Goal: Task Accomplishment & Management: Complete application form

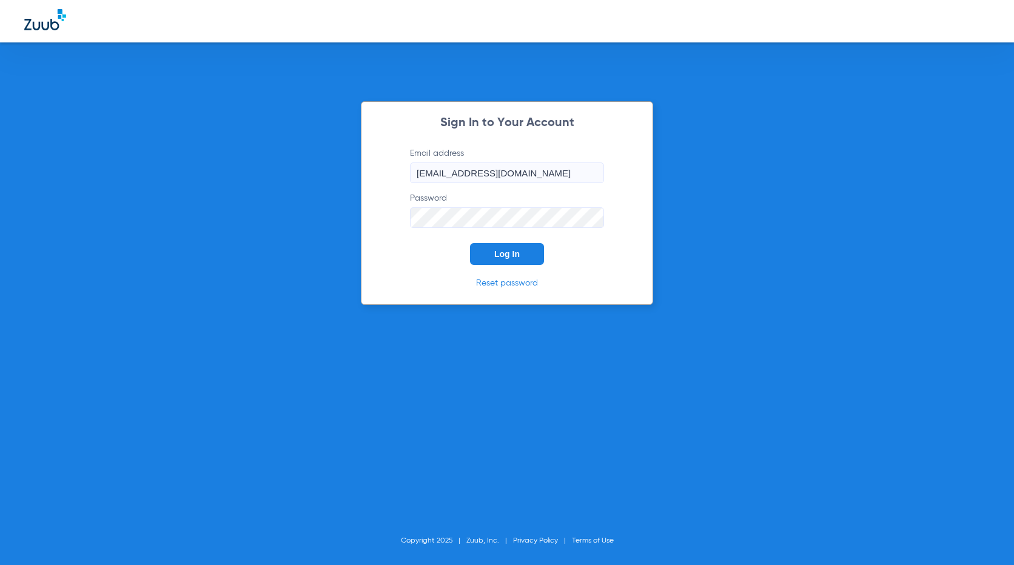
click at [503, 249] on span "Log In" at bounding box center [506, 254] width 25 height 10
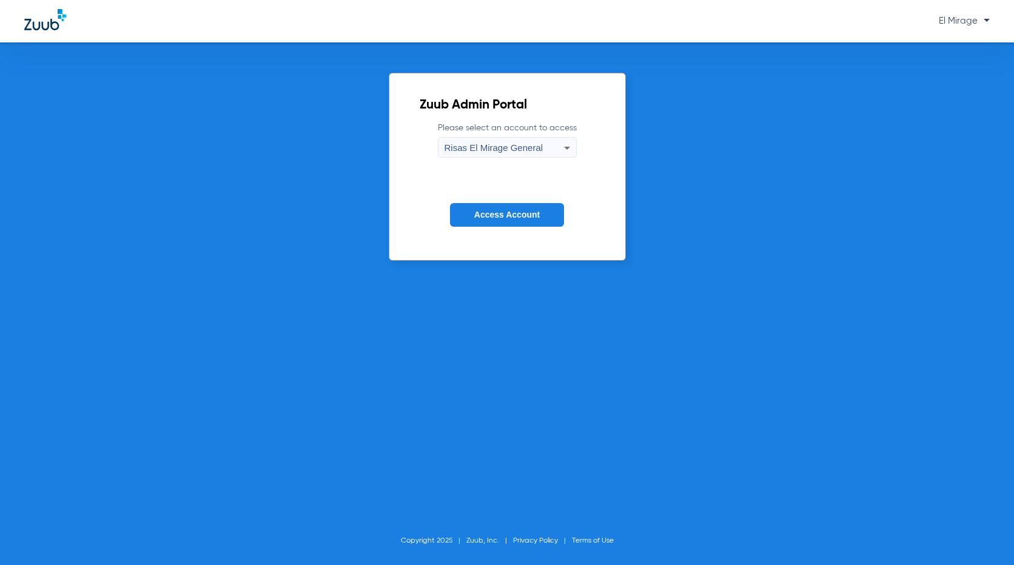
click at [502, 217] on span "Access Account" at bounding box center [507, 215] width 66 height 10
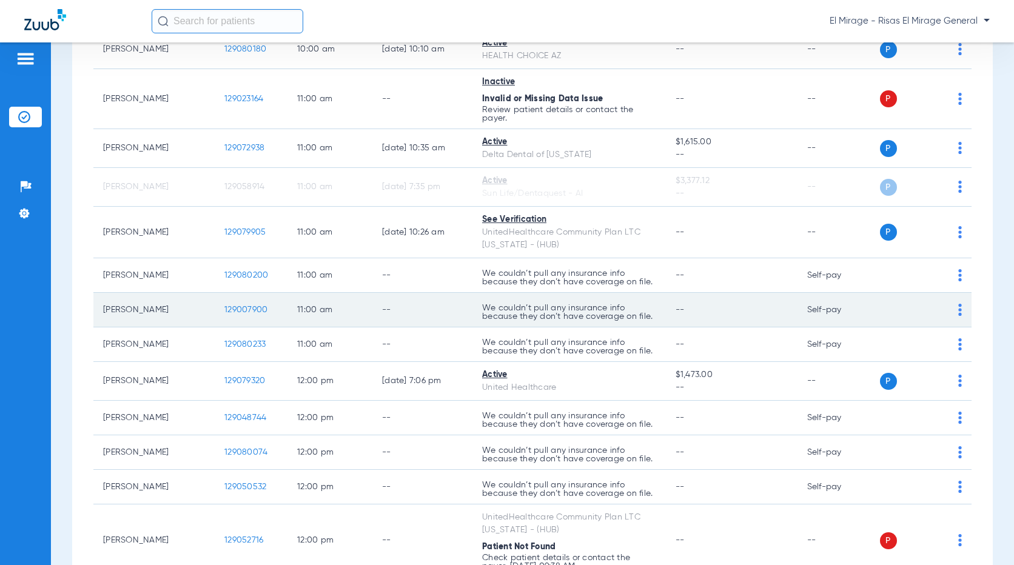
scroll to position [607, 0]
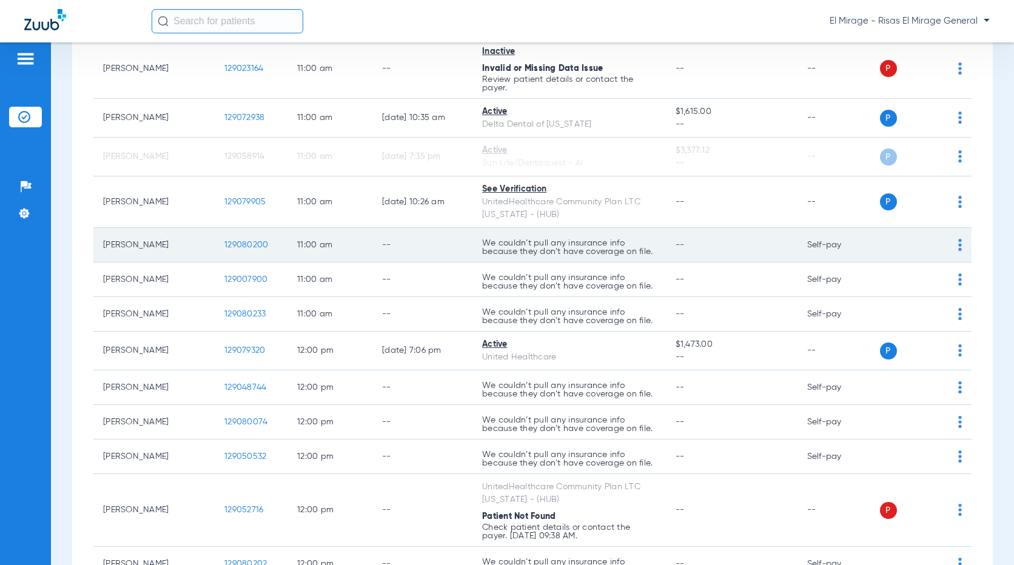
click at [241, 249] on span "129080200" at bounding box center [246, 245] width 44 height 8
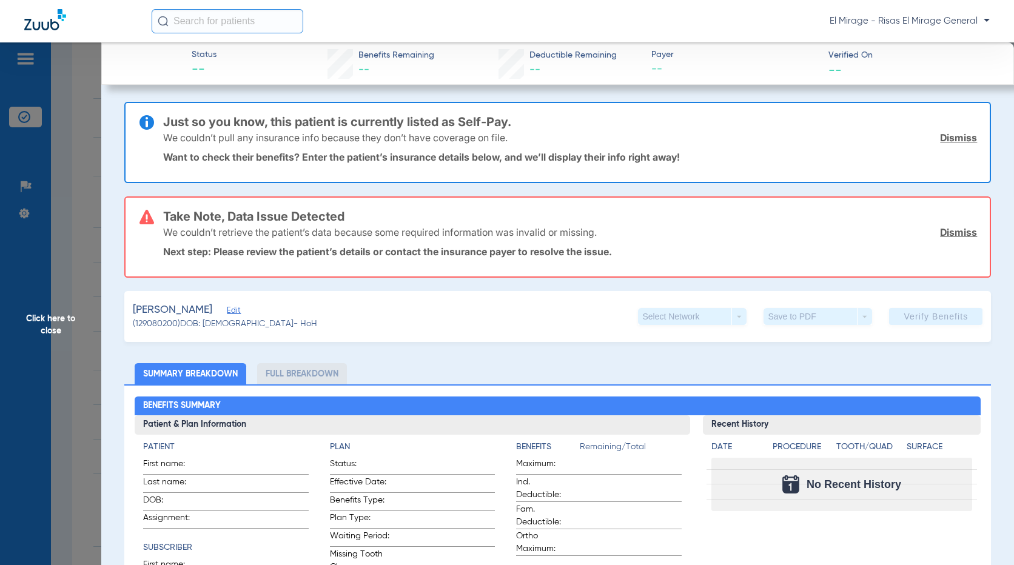
click at [69, 80] on span "Click here to close" at bounding box center [50, 324] width 101 height 565
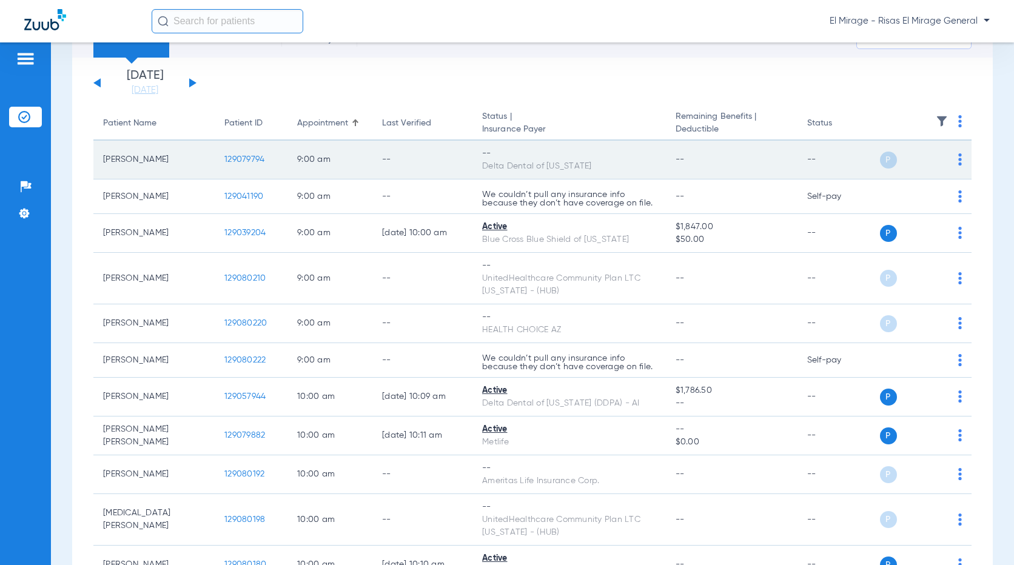
scroll to position [0, 0]
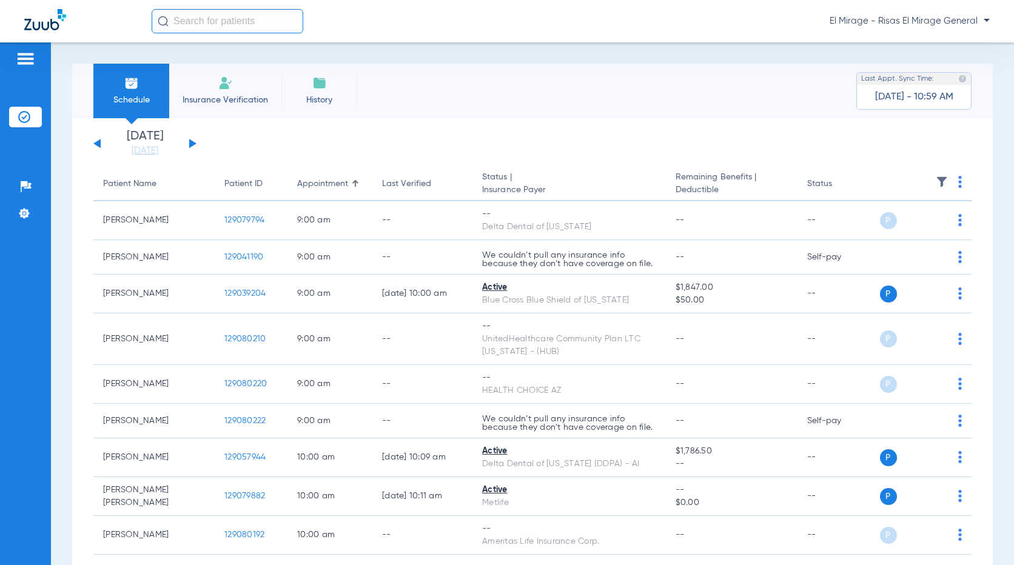
click at [228, 92] on li "Insurance Verification" at bounding box center [225, 91] width 112 height 55
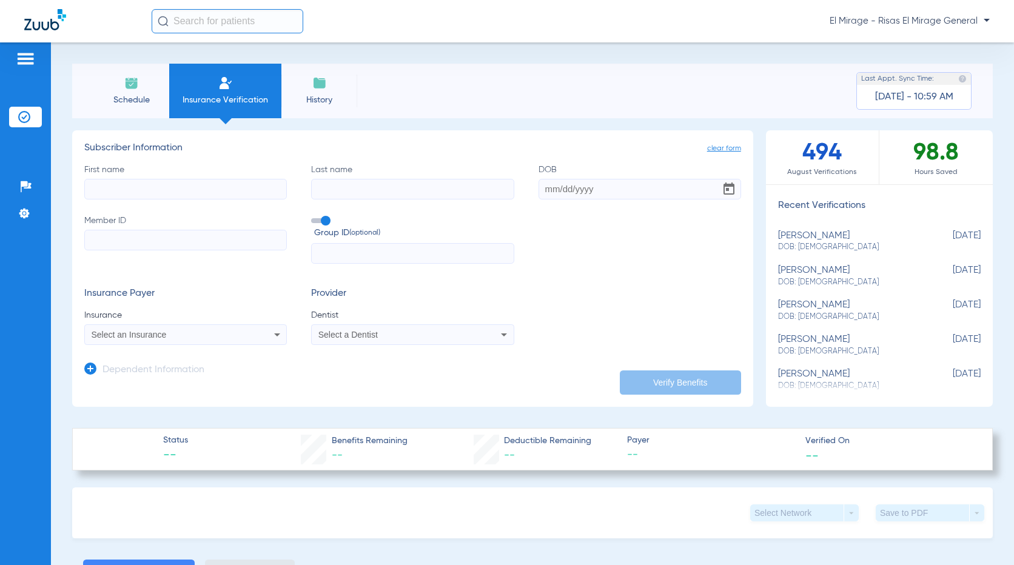
click at [170, 190] on input "First name" at bounding box center [185, 189] width 203 height 21
type input "[PERSON_NAME]"
click at [365, 191] on input "Last name Required" at bounding box center [412, 189] width 203 height 21
type input "[PERSON_NAME]"
click at [542, 190] on input "DOB" at bounding box center [640, 189] width 203 height 21
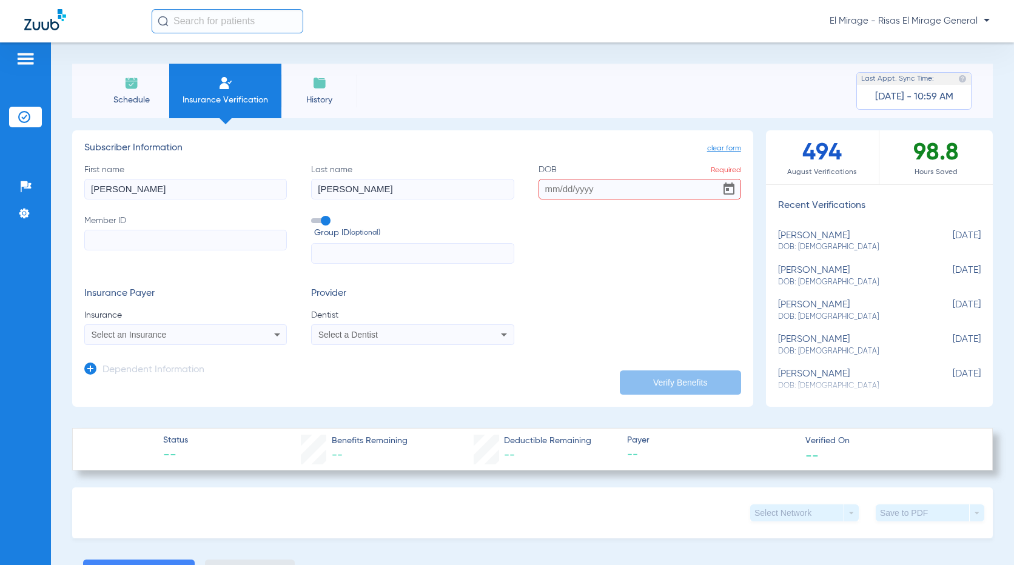
click at [555, 200] on div "First name [PERSON_NAME] Last name [PERSON_NAME] Required Member ID Group ID (o…" at bounding box center [412, 214] width 657 height 101
click at [553, 192] on input "DOB Required" at bounding box center [640, 189] width 203 height 21
click at [551, 189] on input "08051992" at bounding box center [640, 189] width 203 height 21
type input "[DATE]"
click at [139, 241] on input "Member ID" at bounding box center [185, 240] width 203 height 21
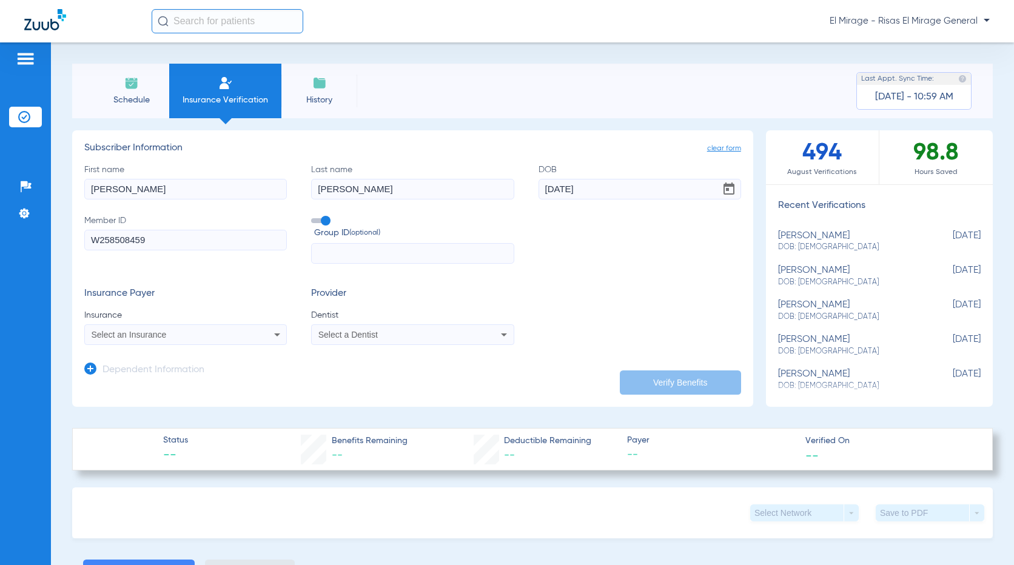
type input "W258508459"
click at [200, 328] on div "Select an Insurance" at bounding box center [185, 335] width 201 height 15
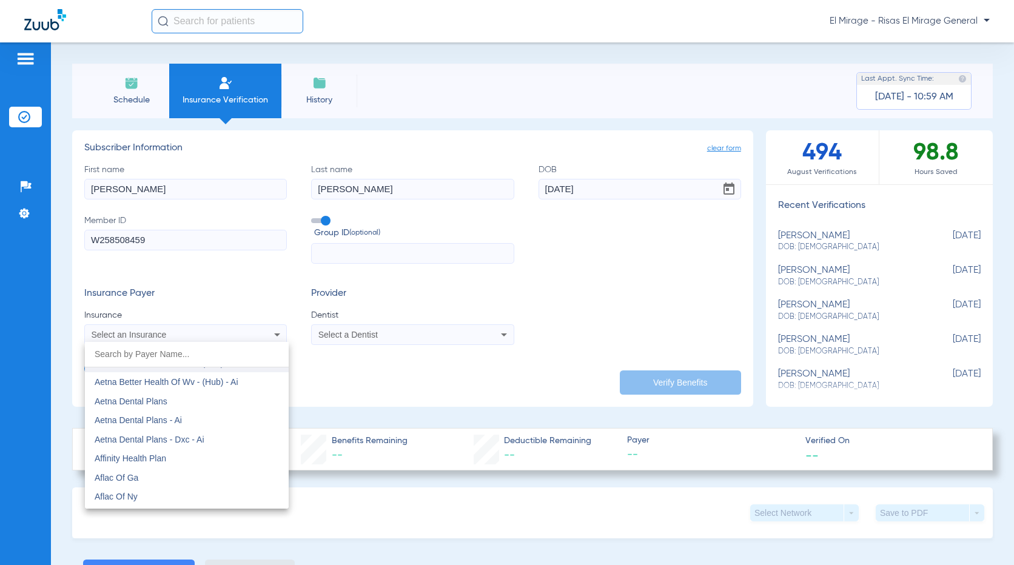
scroll to position [121, 0]
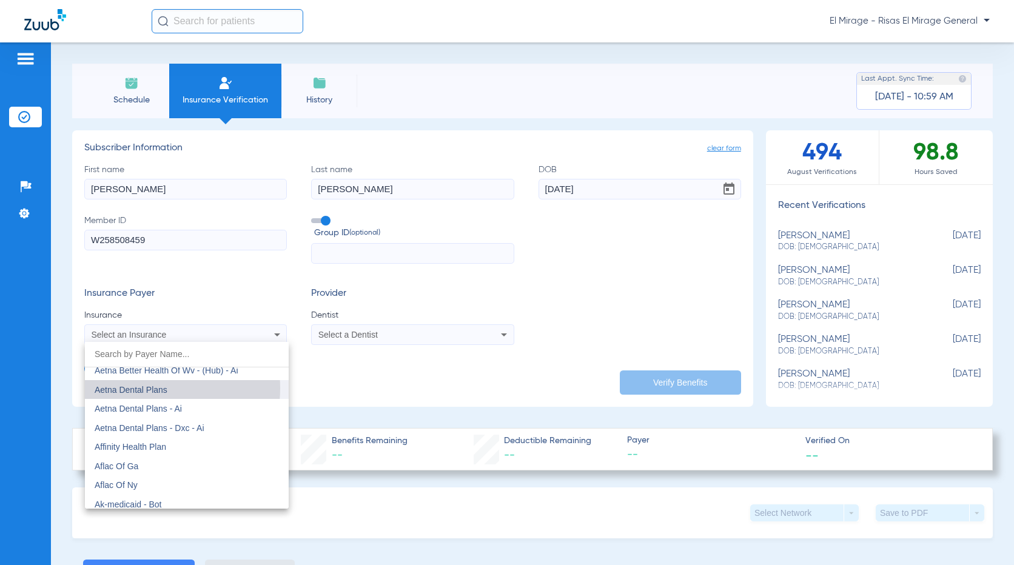
click at [148, 388] on span "Aetna Dental Plans" at bounding box center [131, 390] width 73 height 10
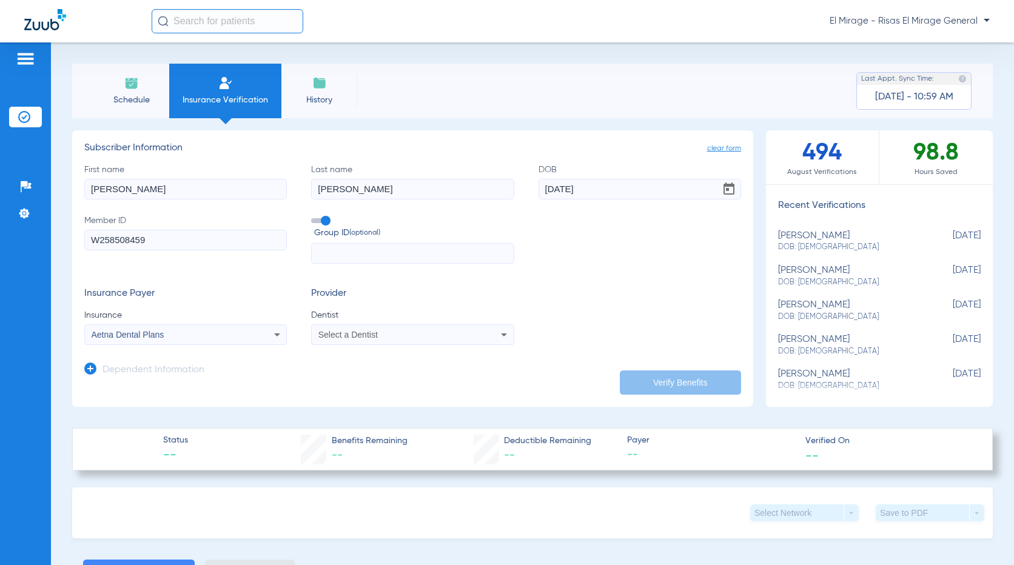
click at [369, 329] on mat-select "Select a Dentist" at bounding box center [412, 335] width 203 height 21
click at [377, 332] on div "Select a Dentist" at bounding box center [394, 335] width 151 height 8
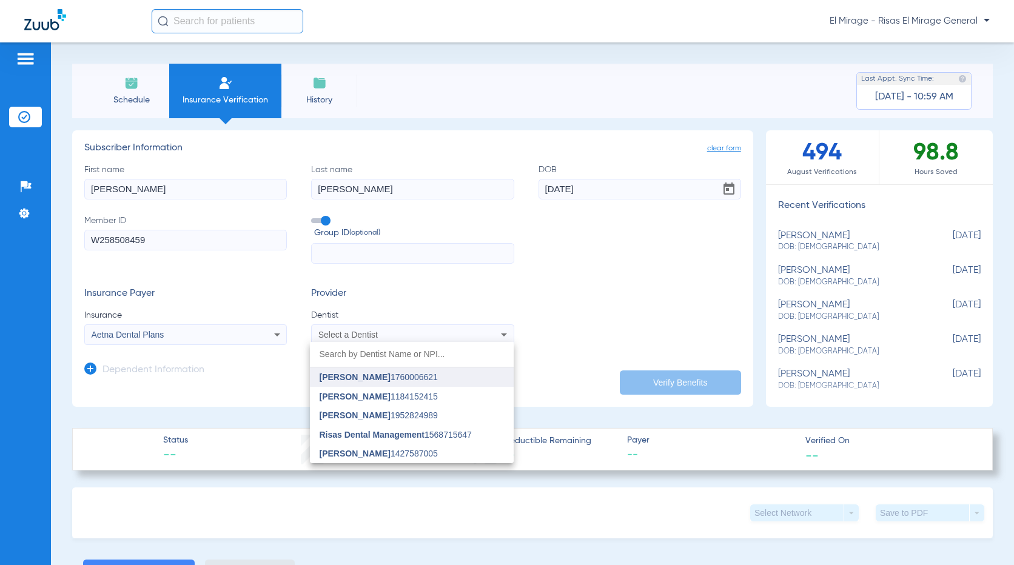
click at [354, 377] on span "[PERSON_NAME]" at bounding box center [355, 378] width 71 height 10
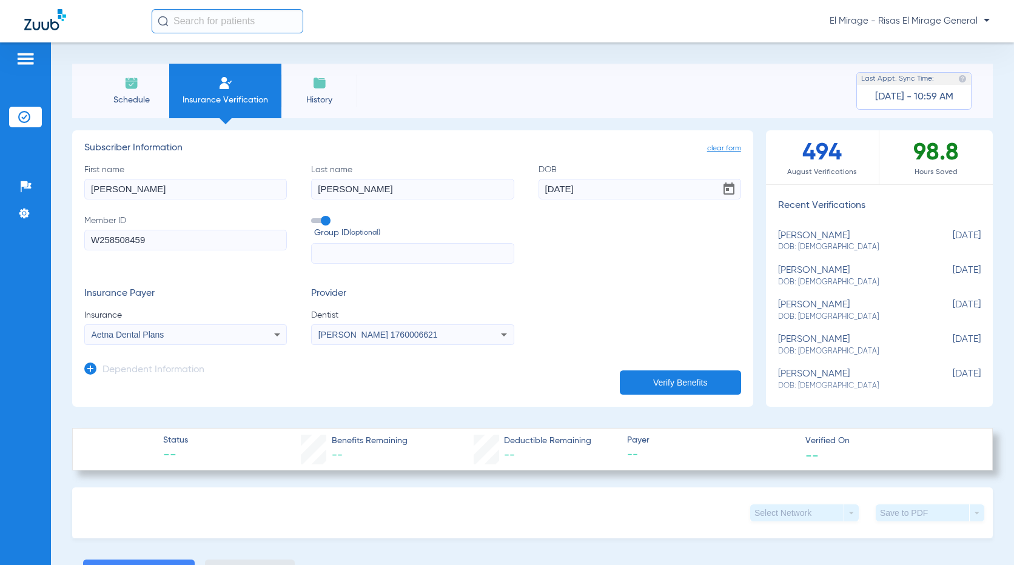
click at [672, 374] on button "Verify Benefits" at bounding box center [680, 383] width 121 height 24
click at [633, 254] on div "First name [PERSON_NAME] Last name [PERSON_NAME] DOB [DEMOGRAPHIC_DATA] Member …" at bounding box center [412, 214] width 657 height 101
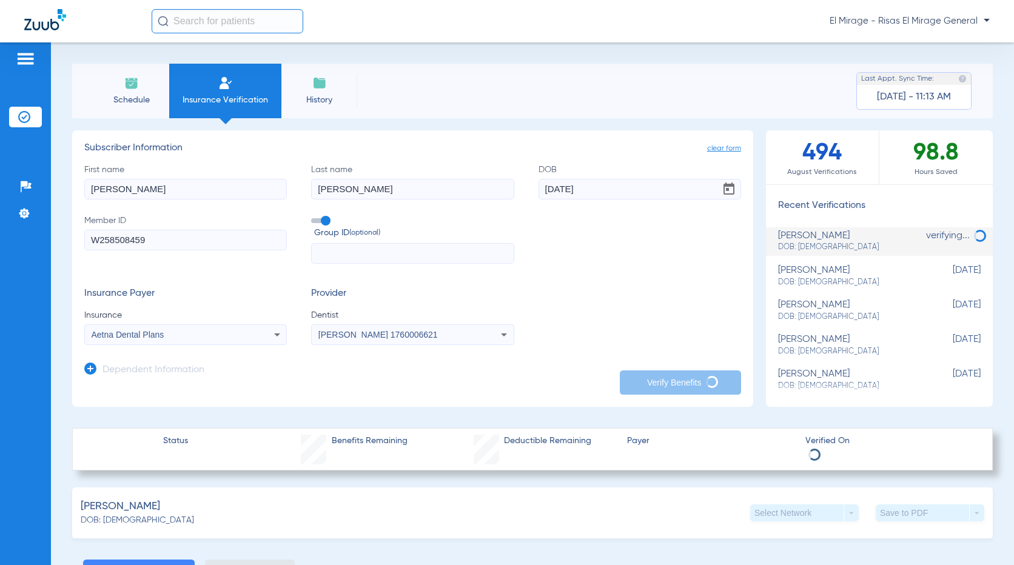
click at [592, 300] on div "Insurance Payer Insurance Aetna Dental Plans Provider Dentist [PERSON_NAME] 176…" at bounding box center [412, 316] width 657 height 57
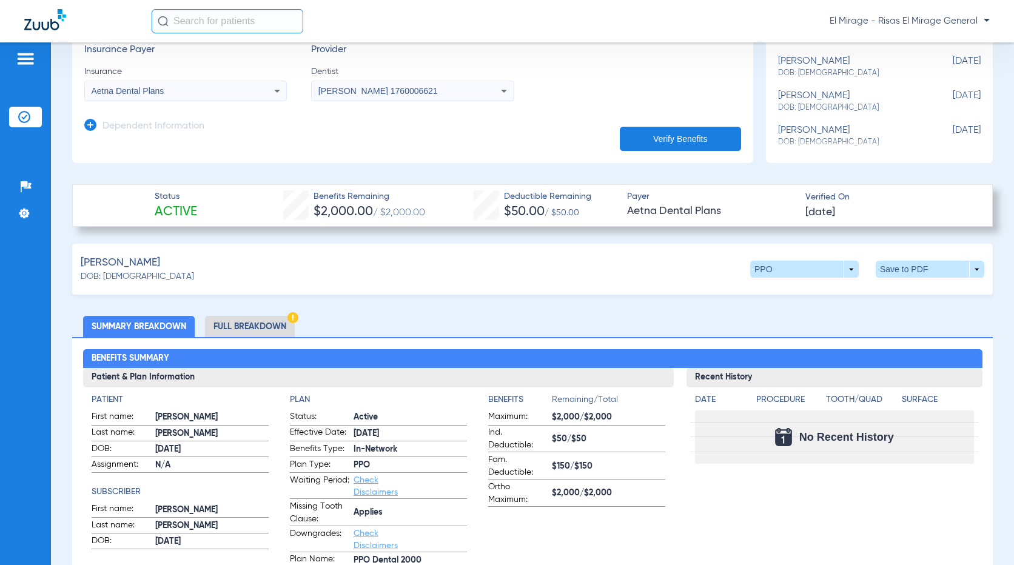
scroll to position [243, 0]
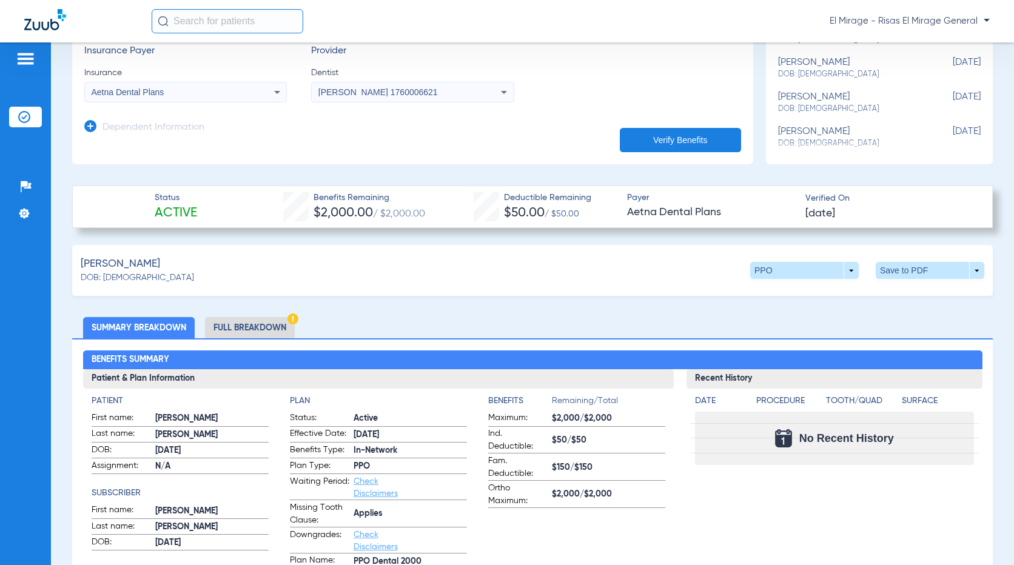
click at [262, 324] on li "Full Breakdown" at bounding box center [250, 327] width 90 height 21
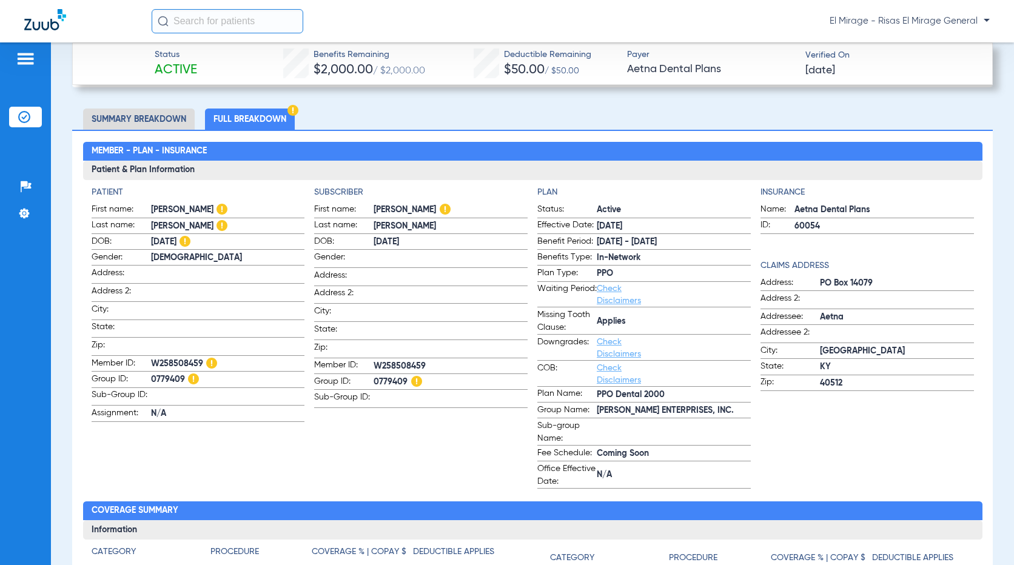
scroll to position [425, 0]
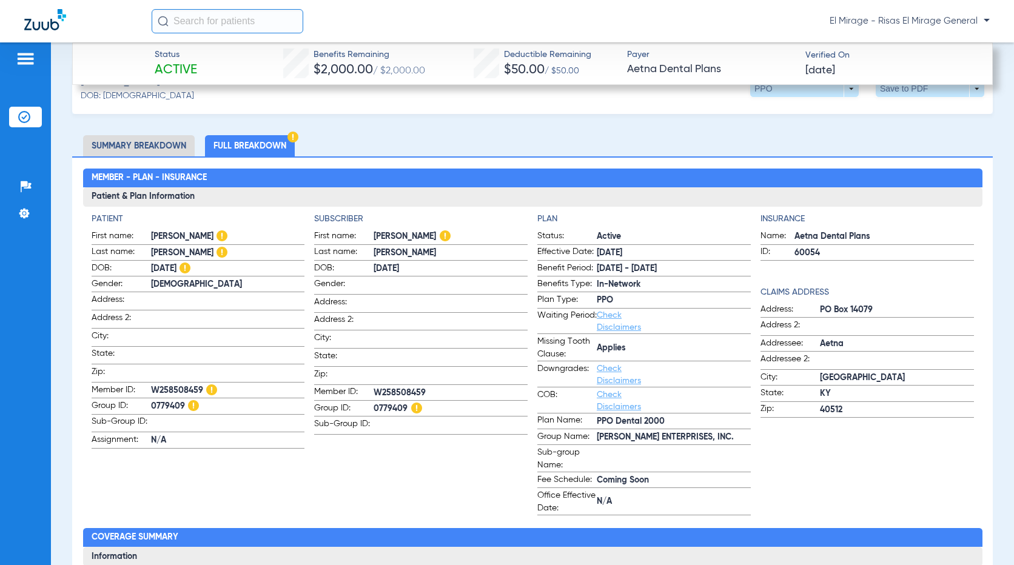
click at [150, 143] on li "Summary Breakdown" at bounding box center [139, 145] width 112 height 21
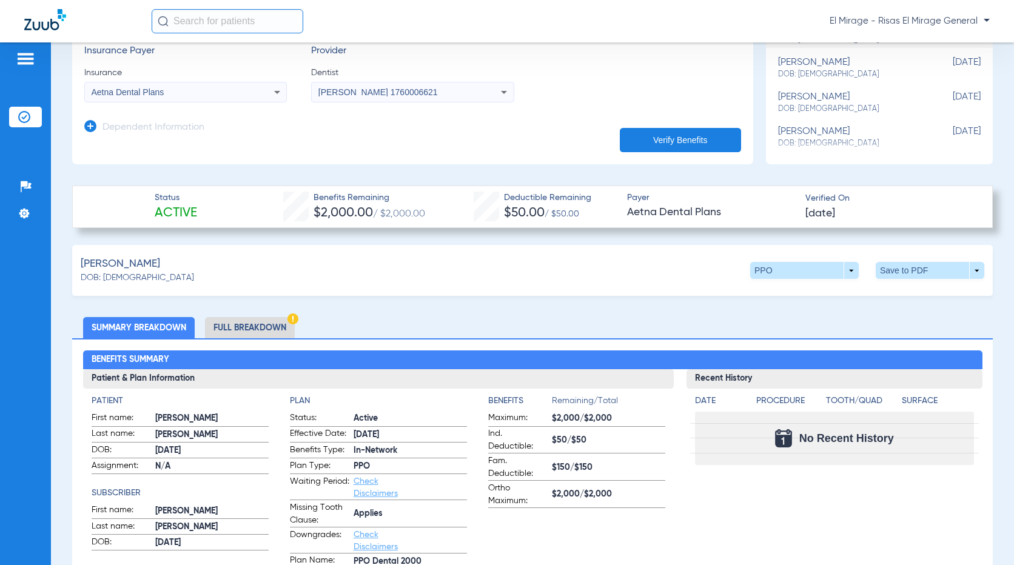
scroll to position [182, 0]
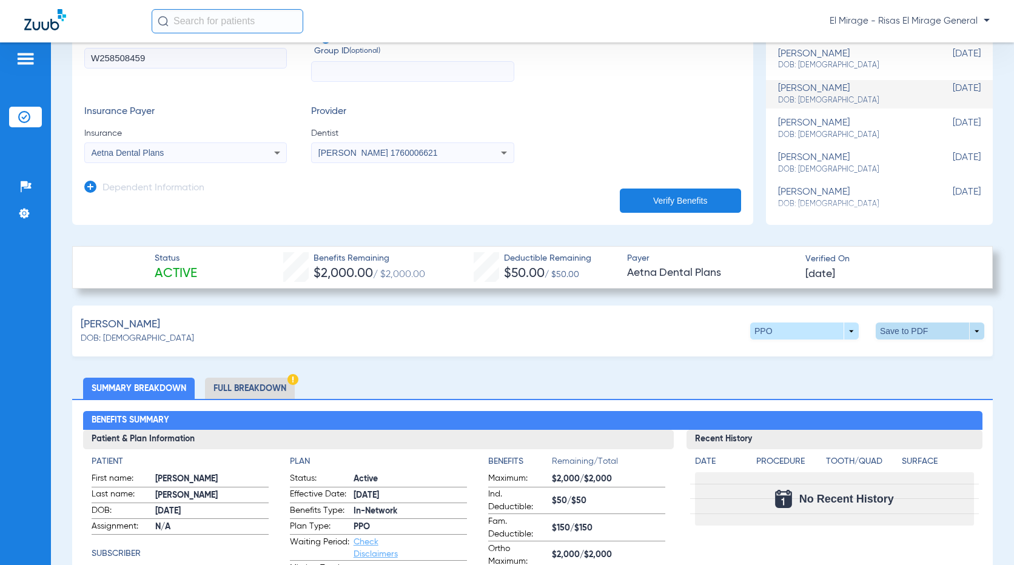
click at [917, 333] on span at bounding box center [930, 331] width 29 height 29
click at [814, 355] on span "Save to PDF" at bounding box center [830, 354] width 48 height 8
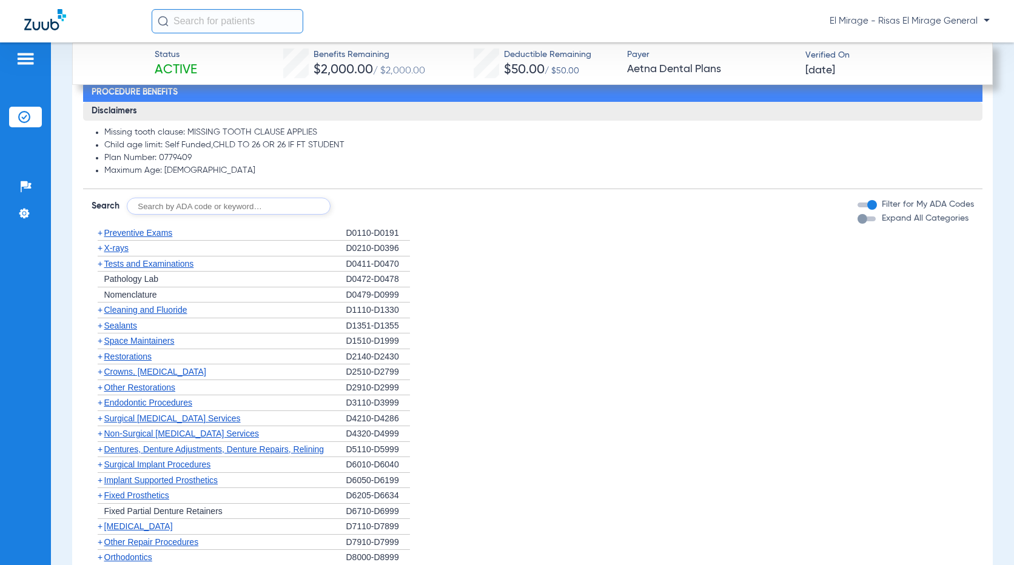
scroll to position [952, 0]
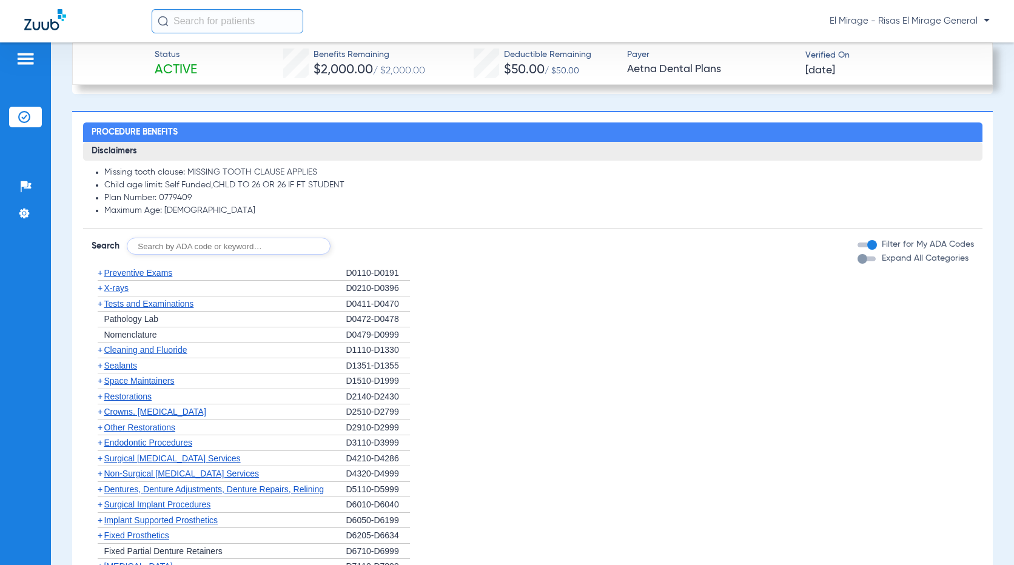
click at [159, 278] on span "Preventive Exams" at bounding box center [138, 273] width 69 height 10
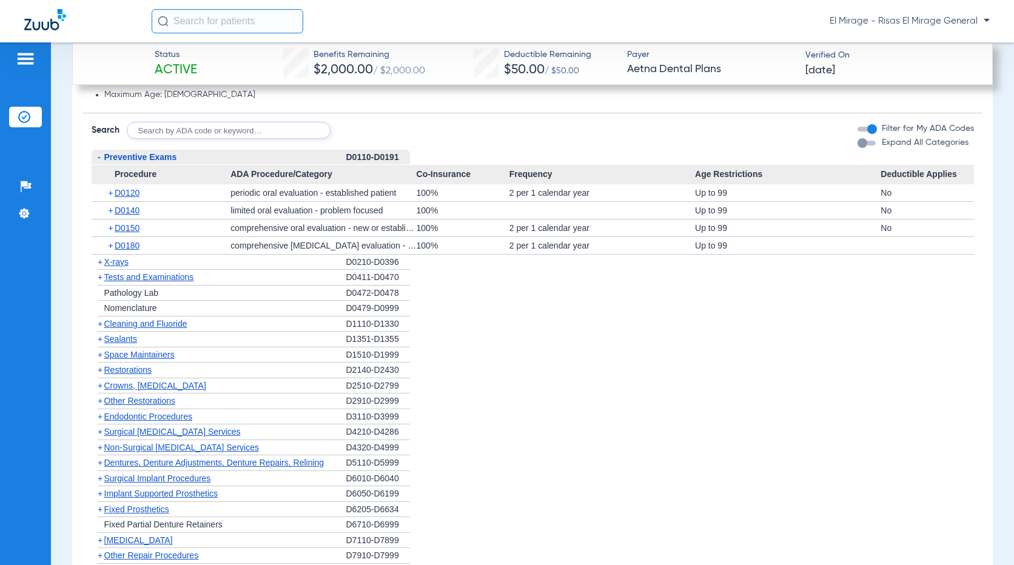
scroll to position [1134, 0]
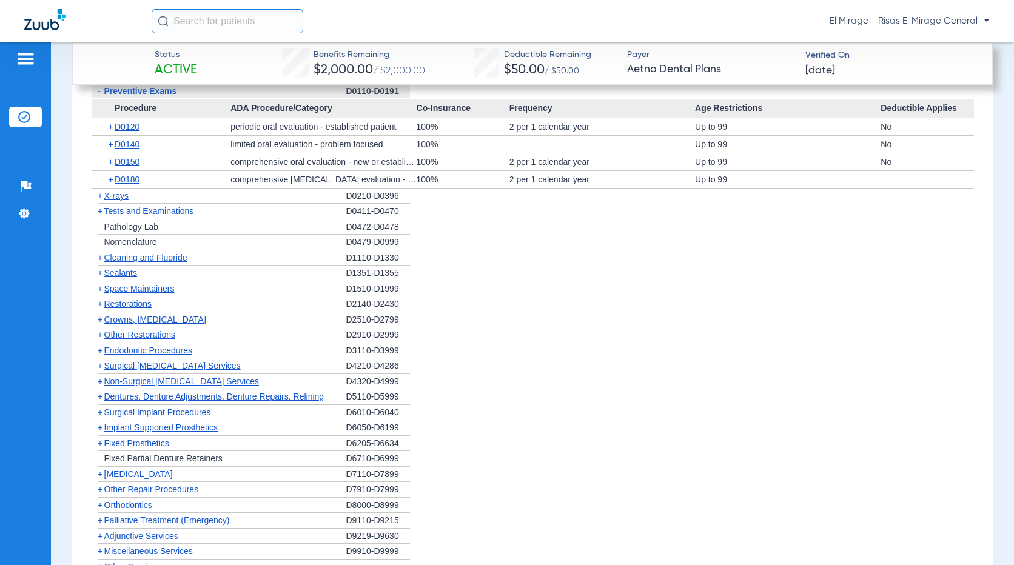
click at [117, 201] on span "X-rays" at bounding box center [116, 196] width 24 height 10
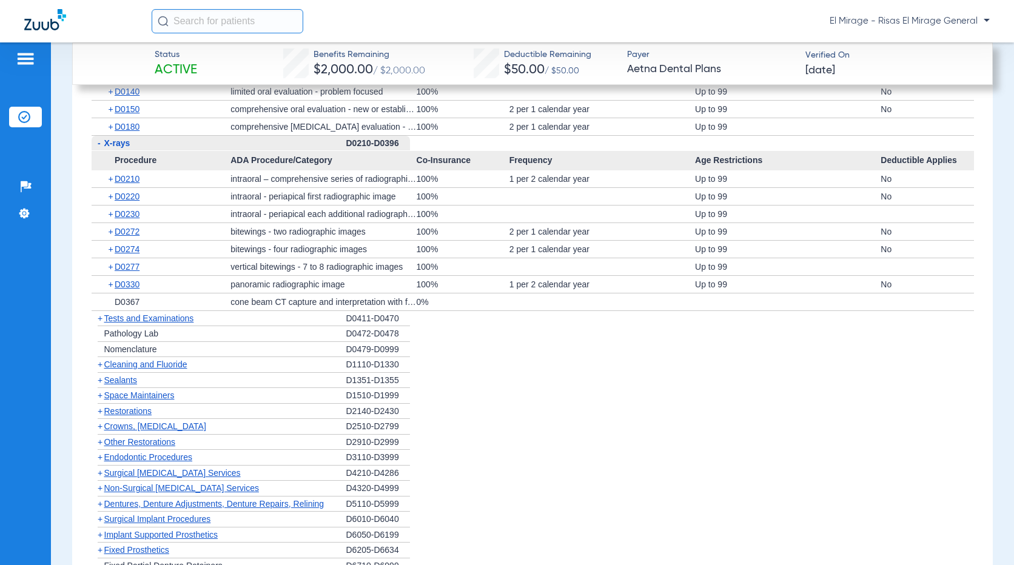
scroll to position [1255, 0]
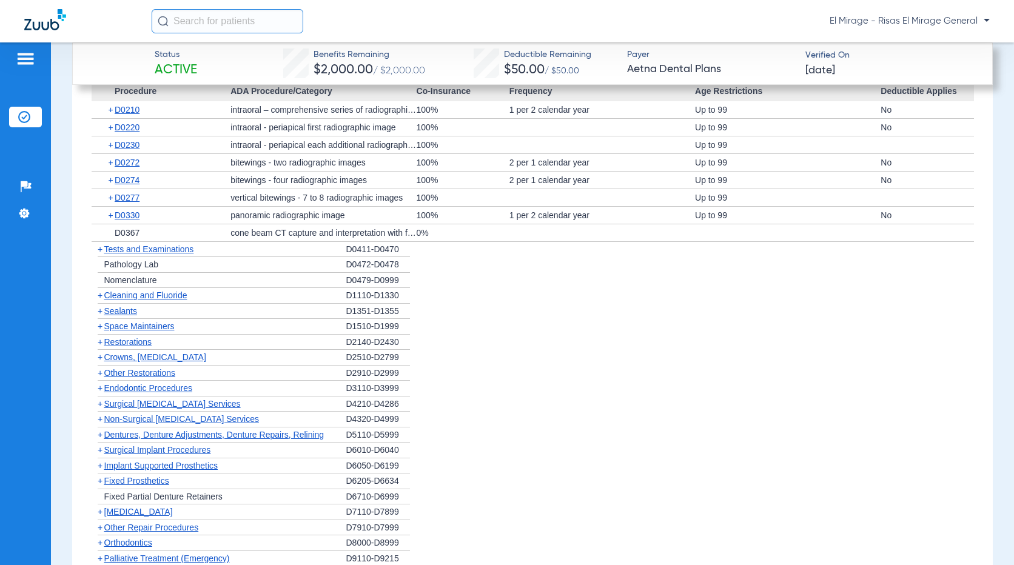
click at [155, 254] on span "Tests and Examinations" at bounding box center [149, 250] width 90 height 10
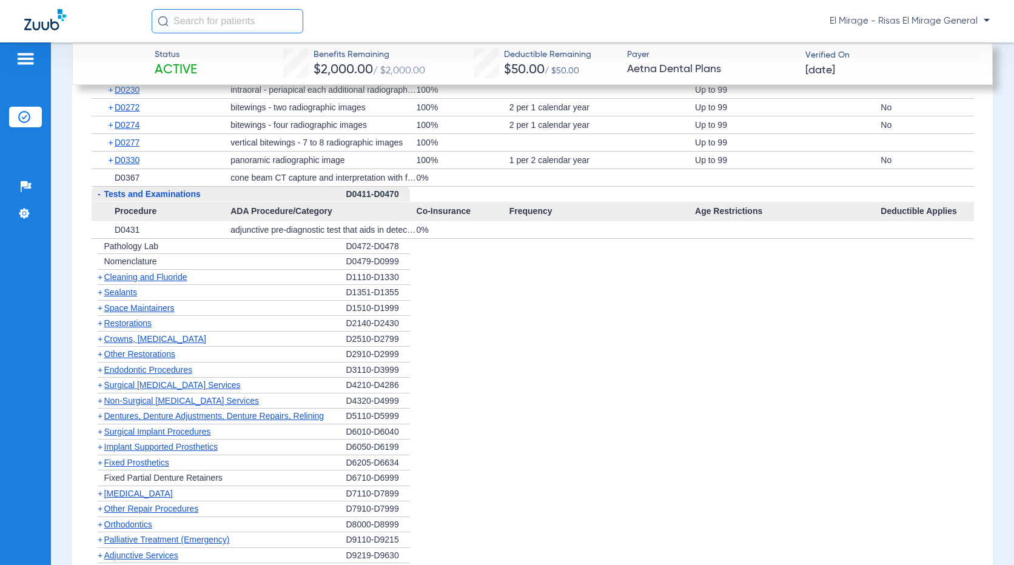
scroll to position [1437, 0]
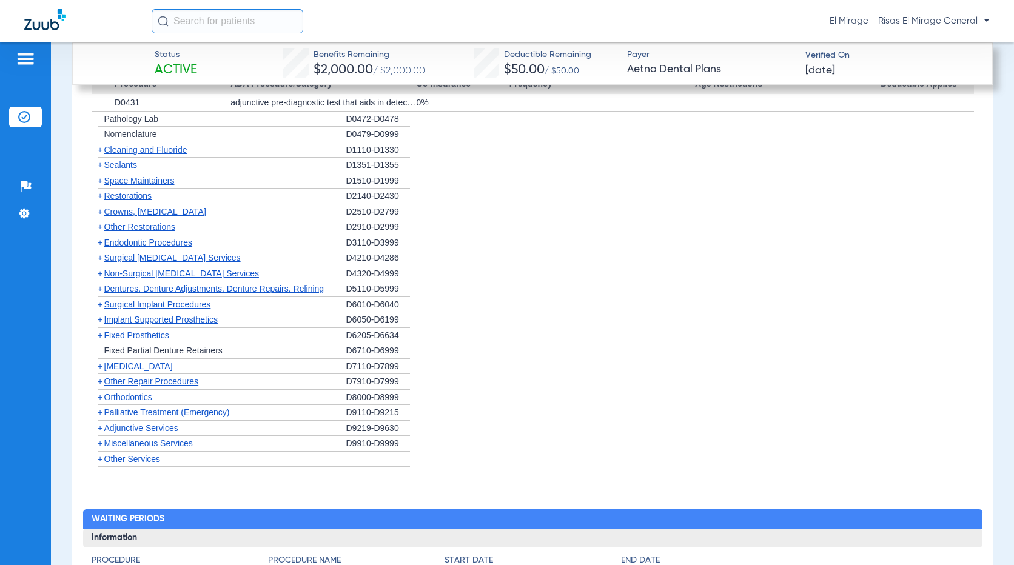
click at [146, 155] on span "Cleaning and Fluoride" at bounding box center [145, 150] width 83 height 10
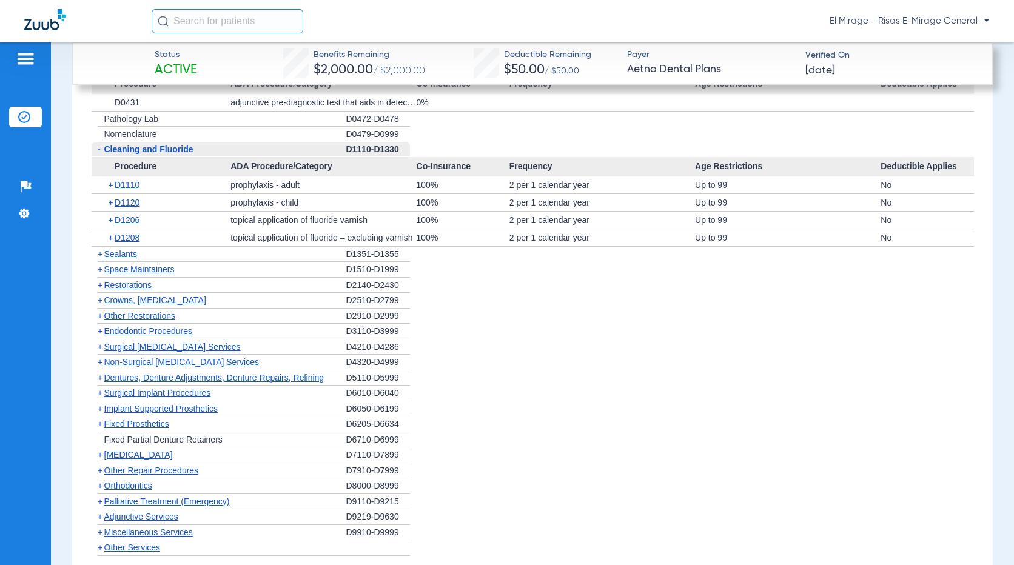
click at [139, 274] on span "Space Maintainers" at bounding box center [139, 270] width 70 height 10
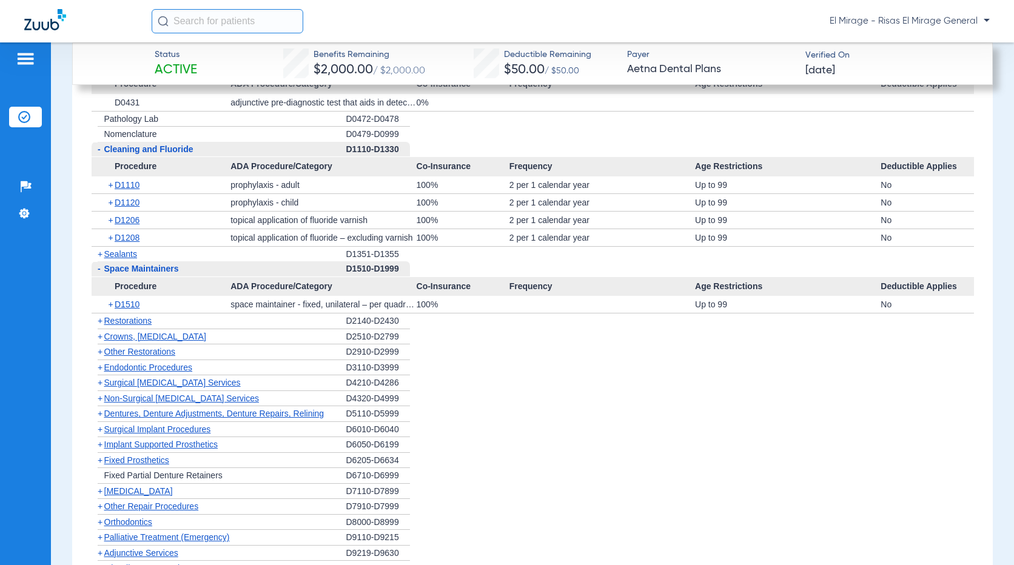
click at [129, 259] on span "Sealants" at bounding box center [120, 254] width 33 height 10
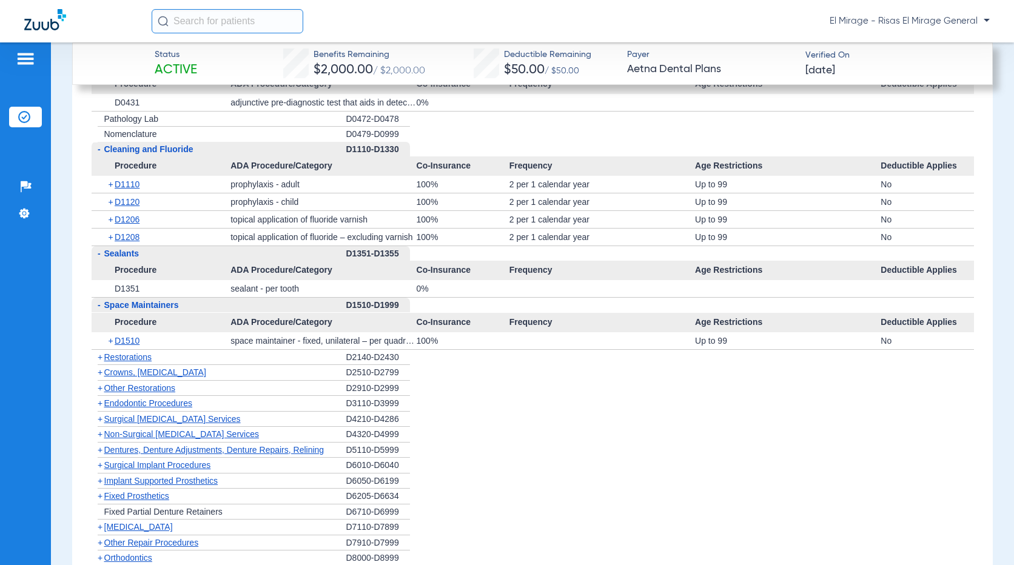
click at [144, 362] on span "Restorations" at bounding box center [128, 358] width 48 height 10
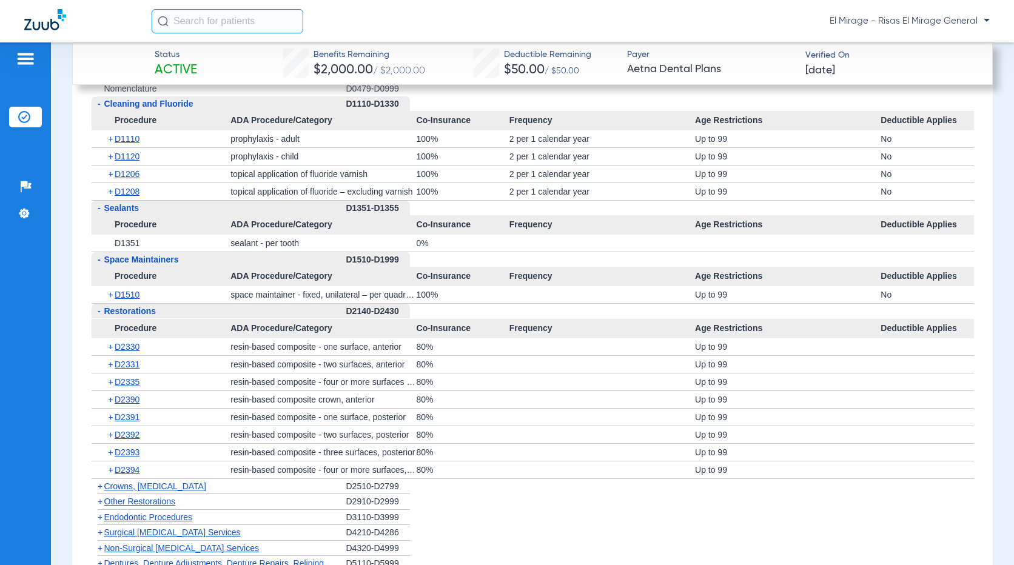
scroll to position [1559, 0]
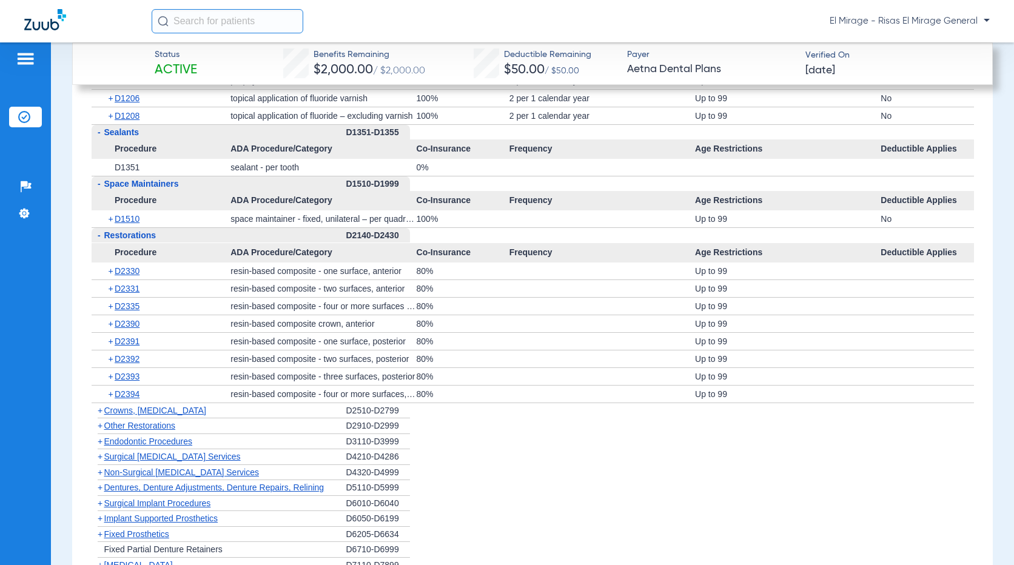
click at [154, 416] on span "Crowns, [MEDICAL_DATA]" at bounding box center [155, 411] width 102 height 10
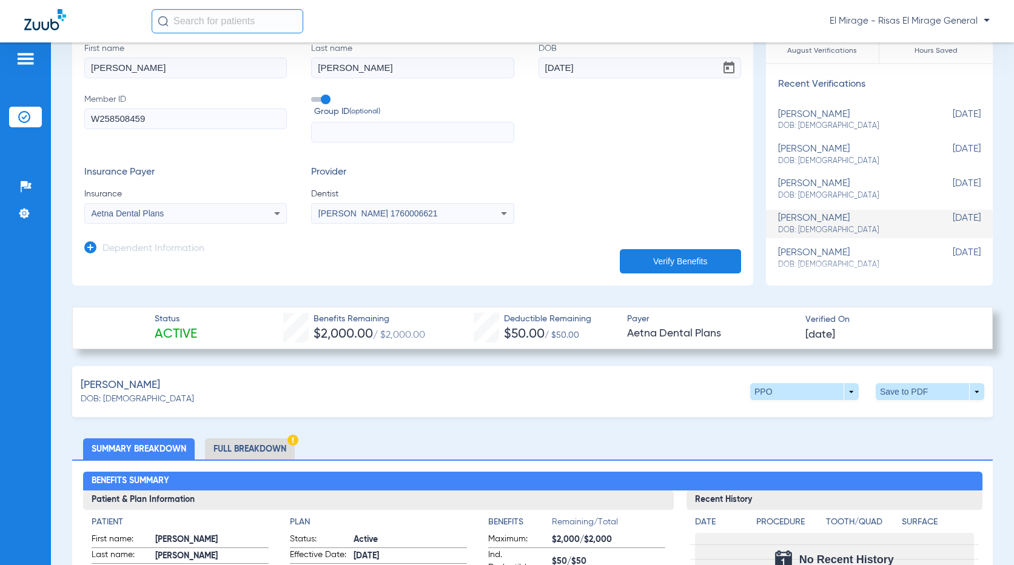
scroll to position [0, 0]
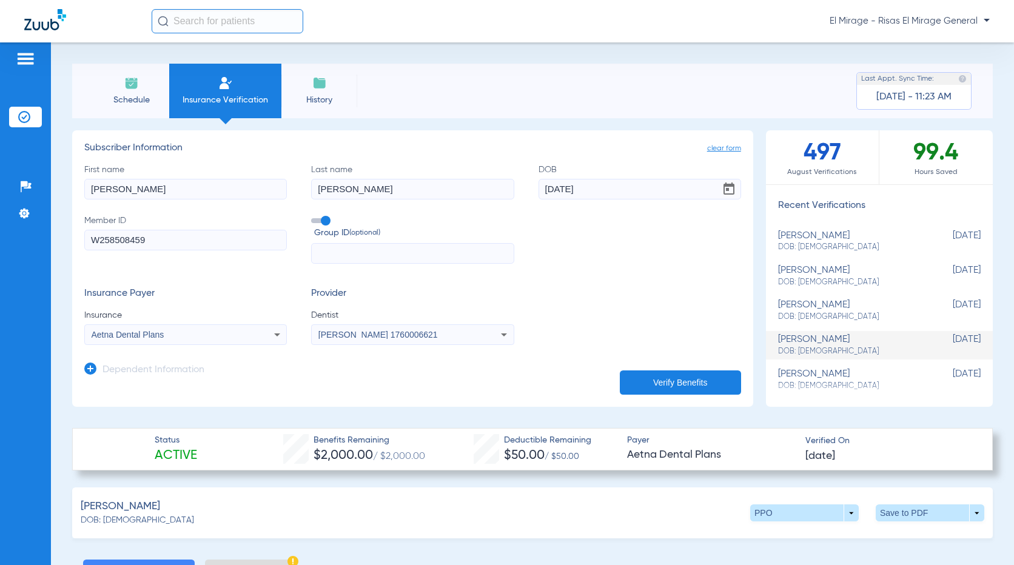
click at [104, 234] on input "W258508459" at bounding box center [185, 240] width 203 height 21
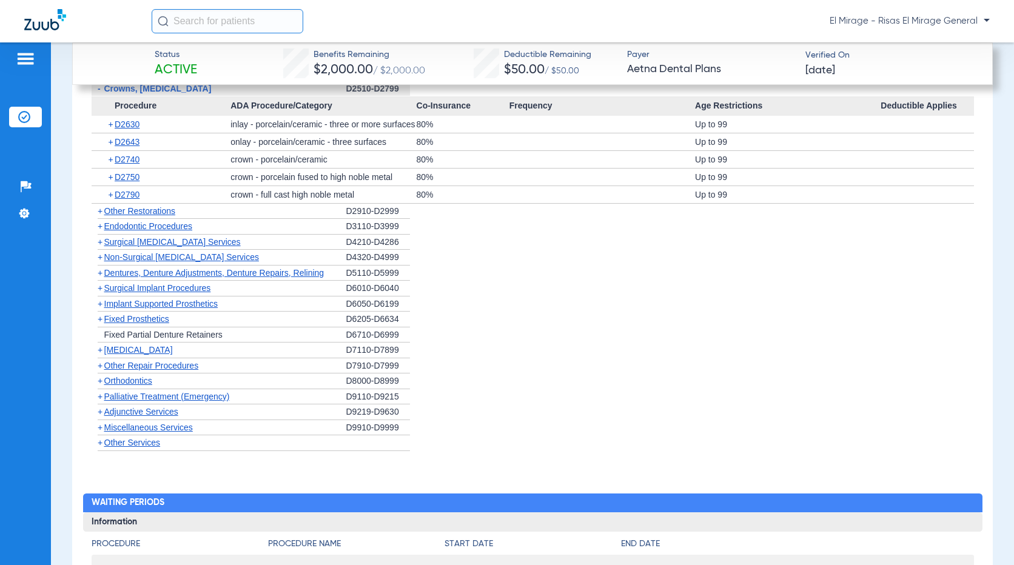
scroll to position [1760, 0]
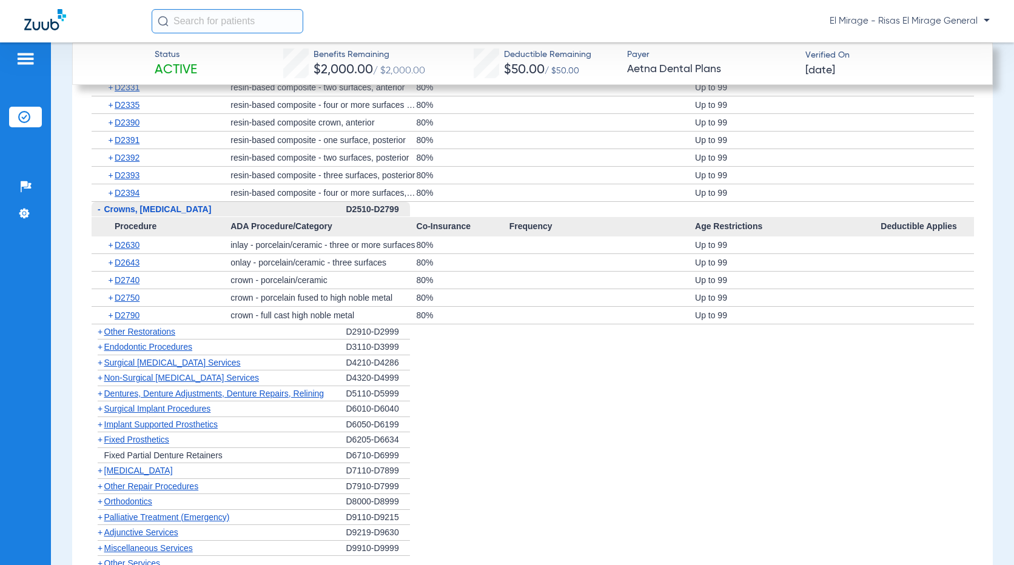
click at [153, 214] on span "Crowns, [MEDICAL_DATA]" at bounding box center [157, 209] width 107 height 10
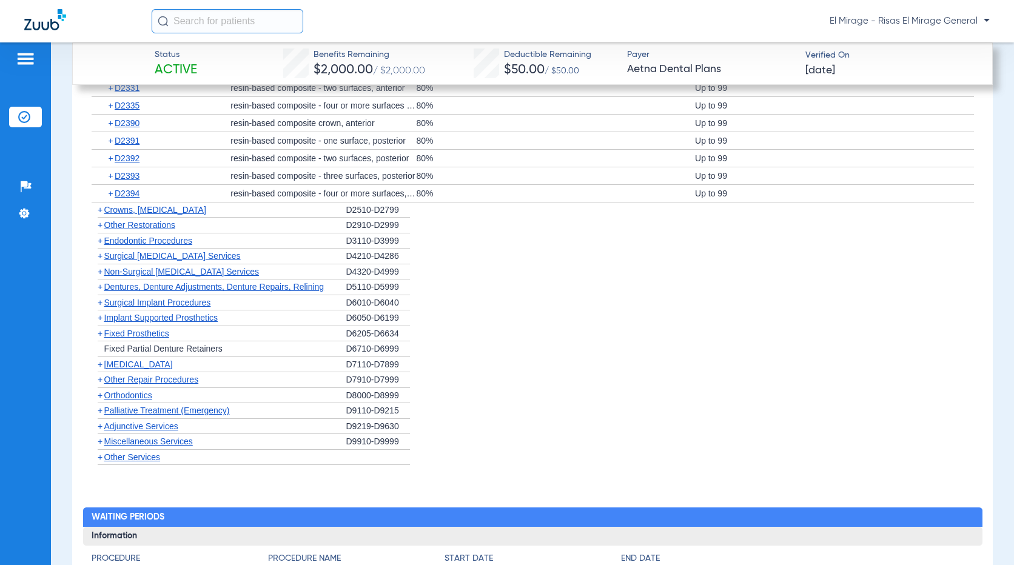
click at [153, 215] on span "Crowns, [MEDICAL_DATA]" at bounding box center [155, 210] width 102 height 10
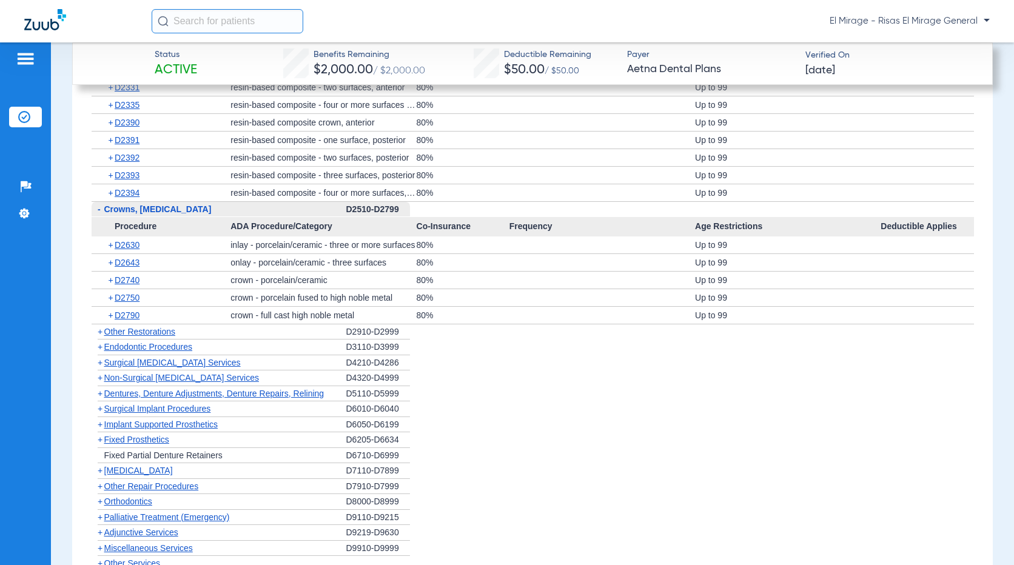
click at [128, 337] on span "Other Restorations" at bounding box center [140, 332] width 72 height 10
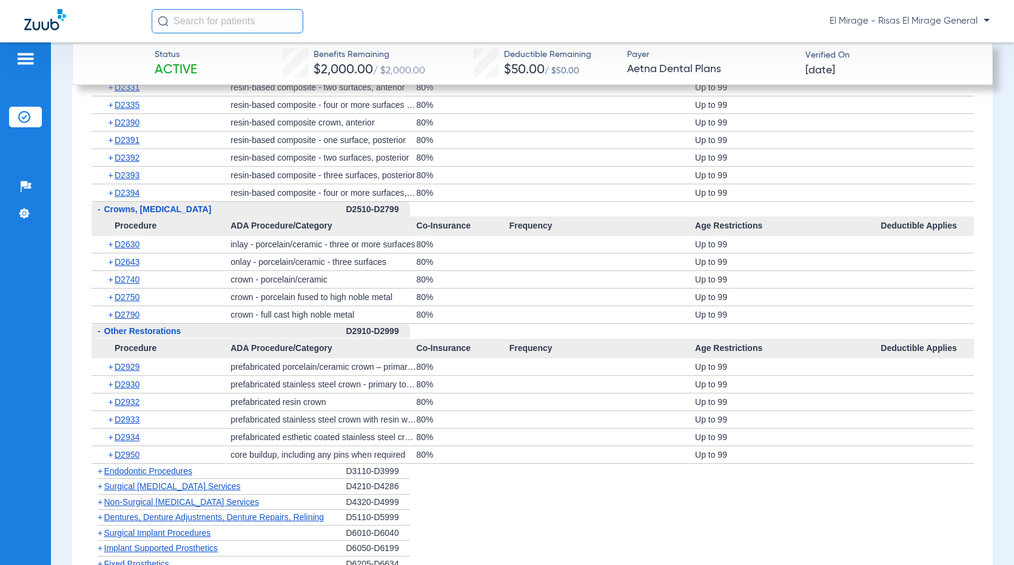
scroll to position [2002, 0]
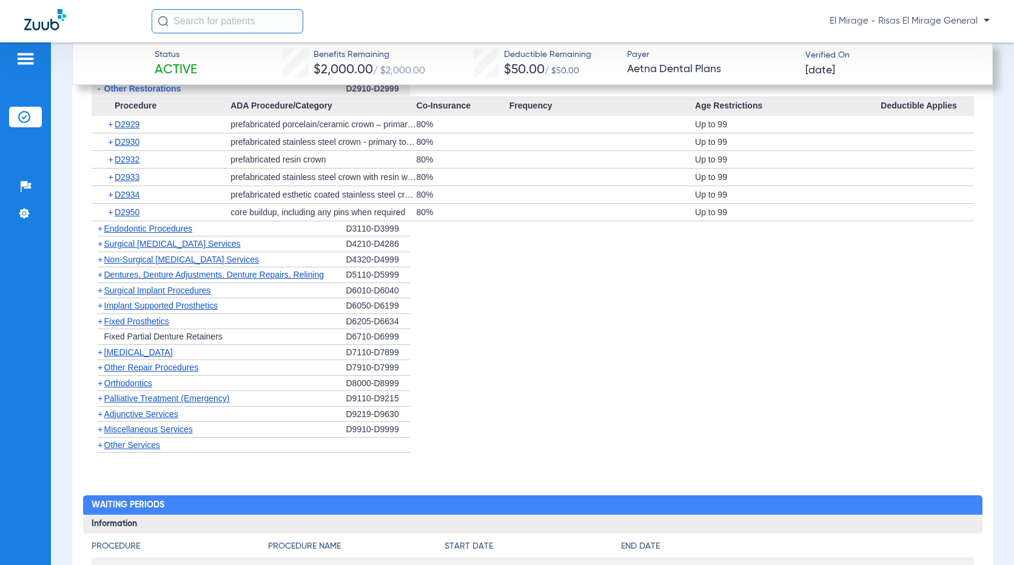
click at [161, 235] on div "+ Endodontic Procedures" at bounding box center [219, 229] width 255 height 16
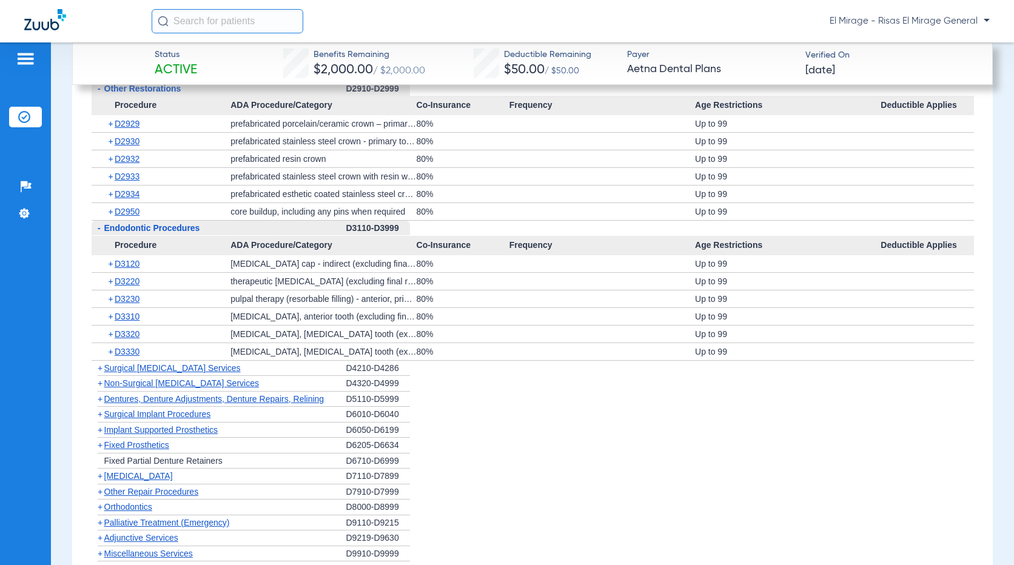
click at [199, 373] on span "Surgical [MEDICAL_DATA] Services" at bounding box center [172, 368] width 137 height 10
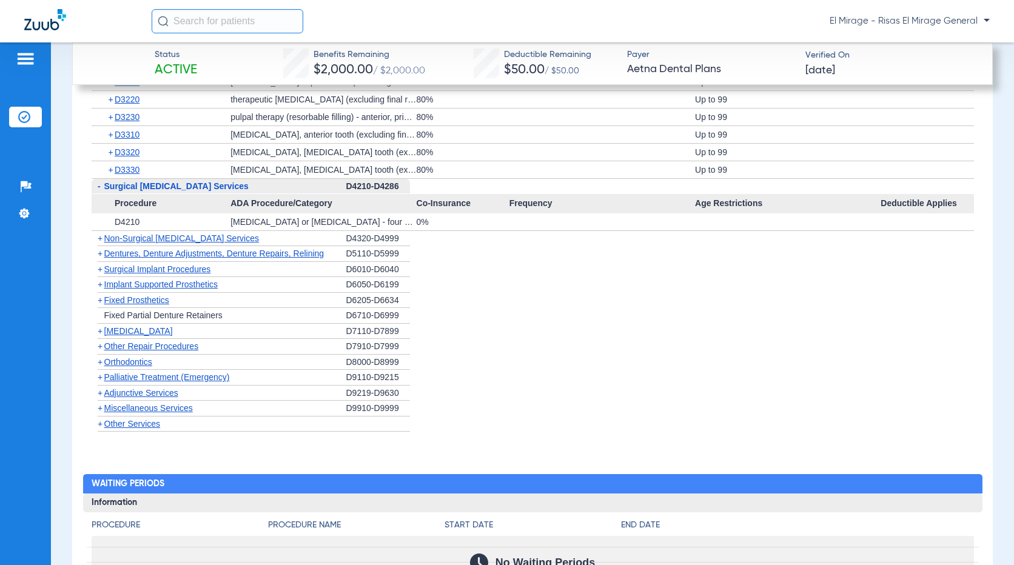
scroll to position [2184, 0]
click at [174, 243] on span "Non-Surgical [MEDICAL_DATA] Services" at bounding box center [181, 238] width 155 height 10
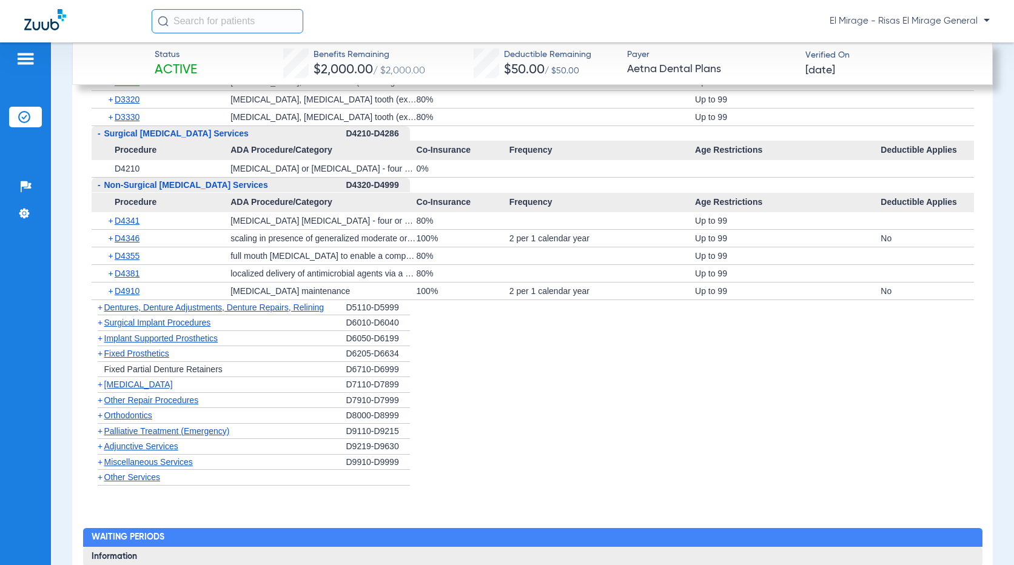
scroll to position [2306, 0]
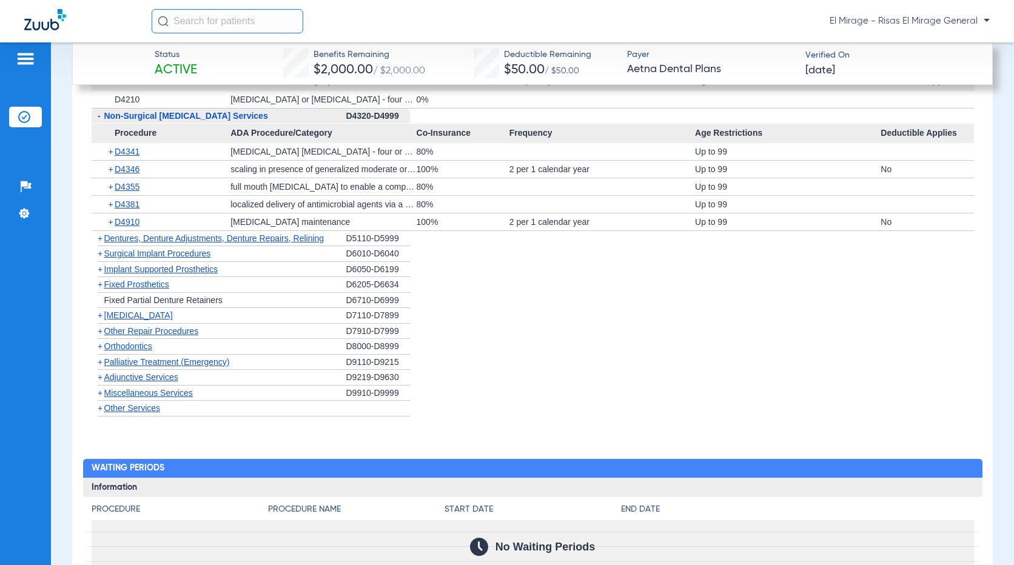
click at [138, 243] on span "Dentures, Denture Adjustments, Denture Repairs, Relining" at bounding box center [214, 239] width 220 height 10
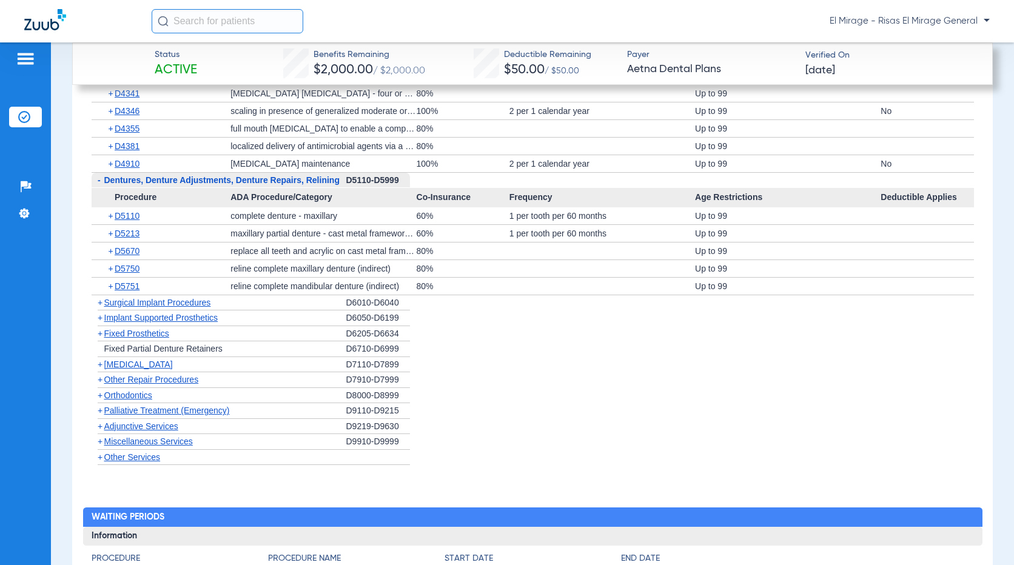
scroll to position [2427, 0]
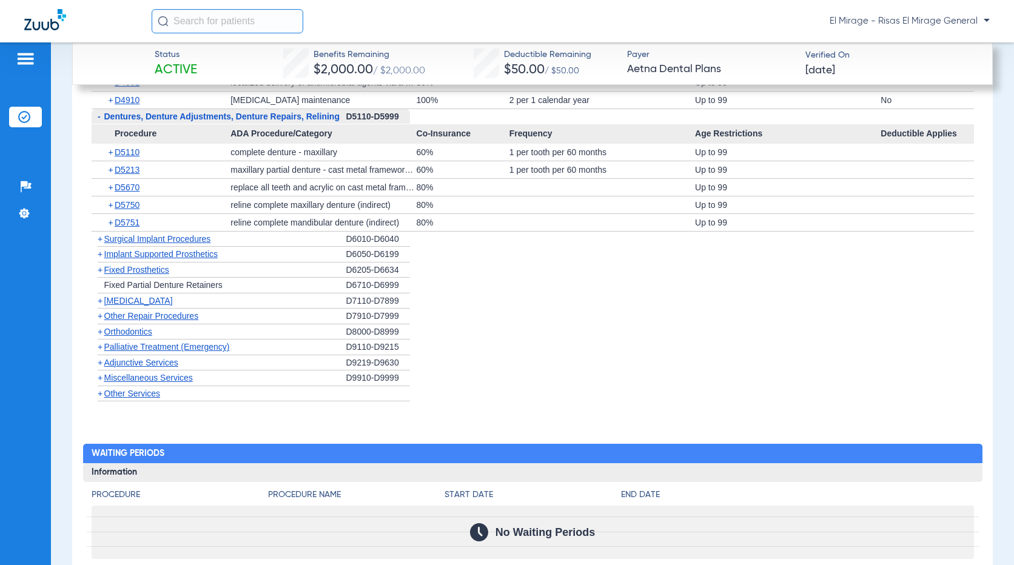
click at [152, 244] on span "Surgical Implant Procedures" at bounding box center [157, 239] width 107 height 10
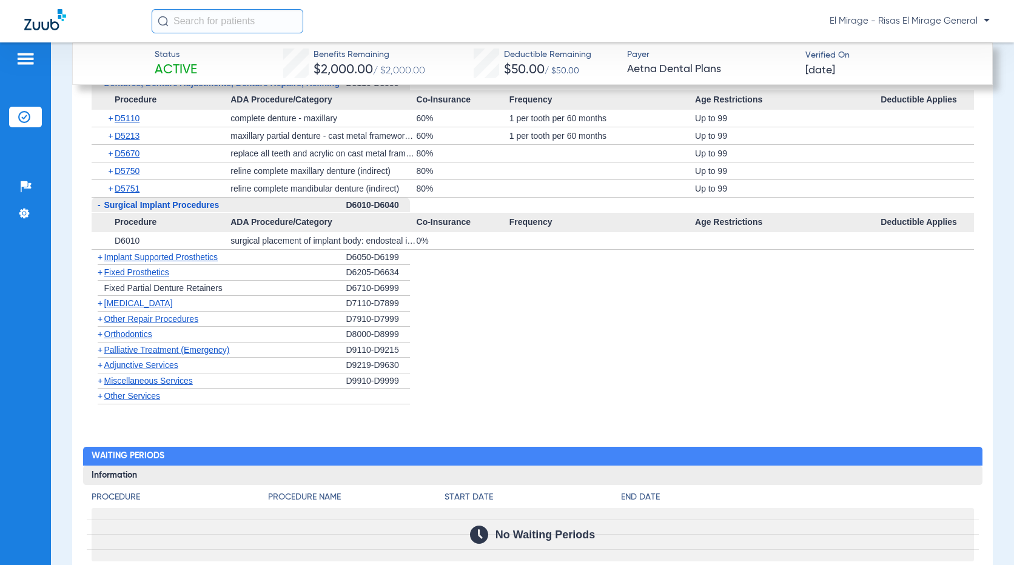
scroll to position [2488, 0]
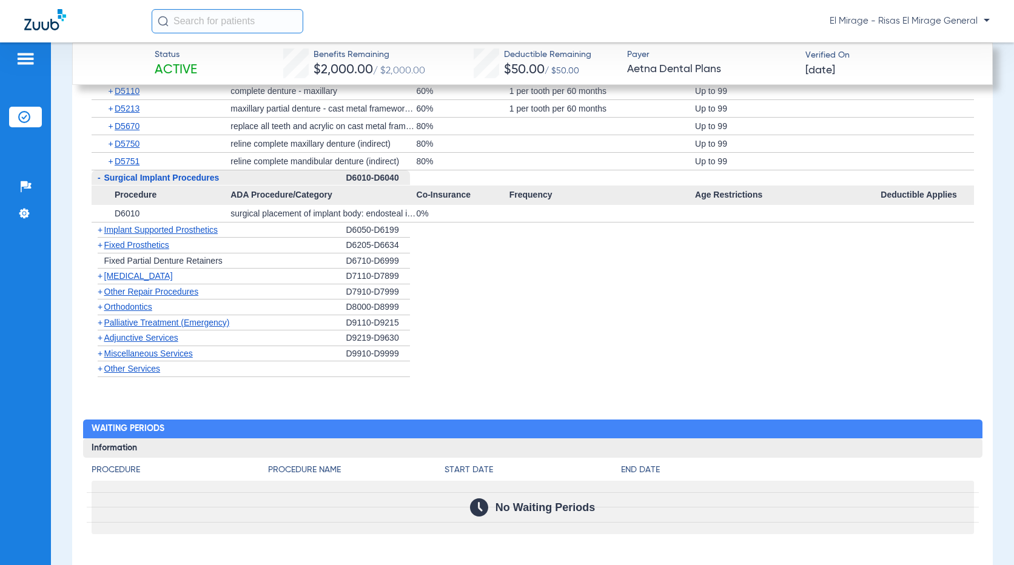
click at [150, 235] on span "Implant Supported Prosthetics" at bounding box center [161, 230] width 114 height 10
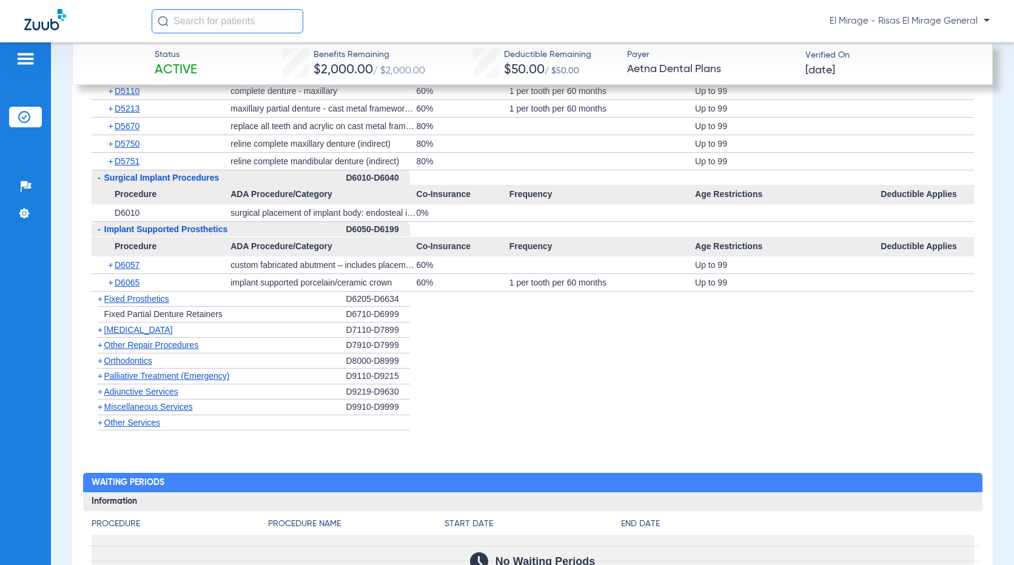
click at [132, 304] on span "Fixed Prosthetics" at bounding box center [136, 299] width 65 height 10
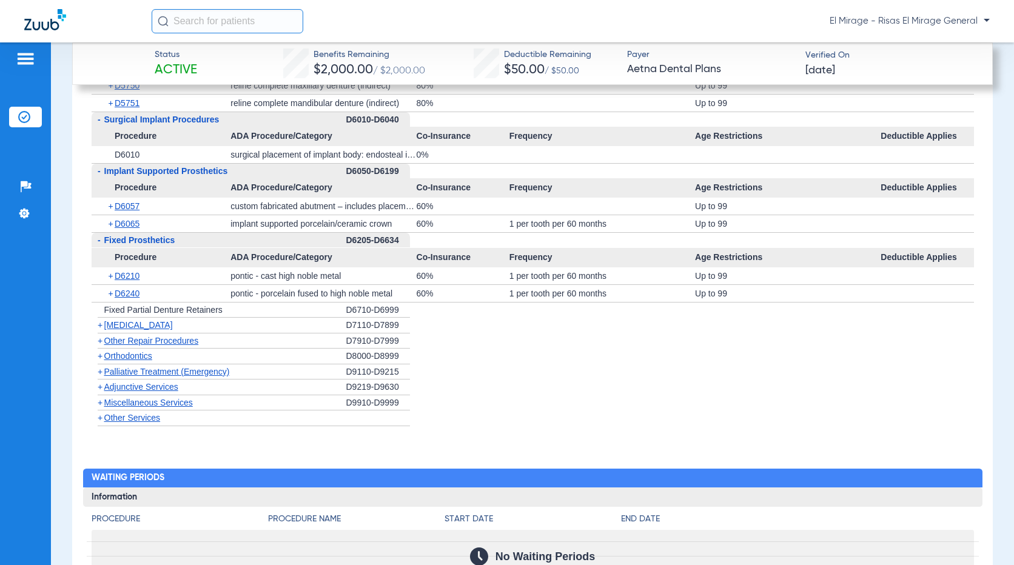
scroll to position [2609, 0]
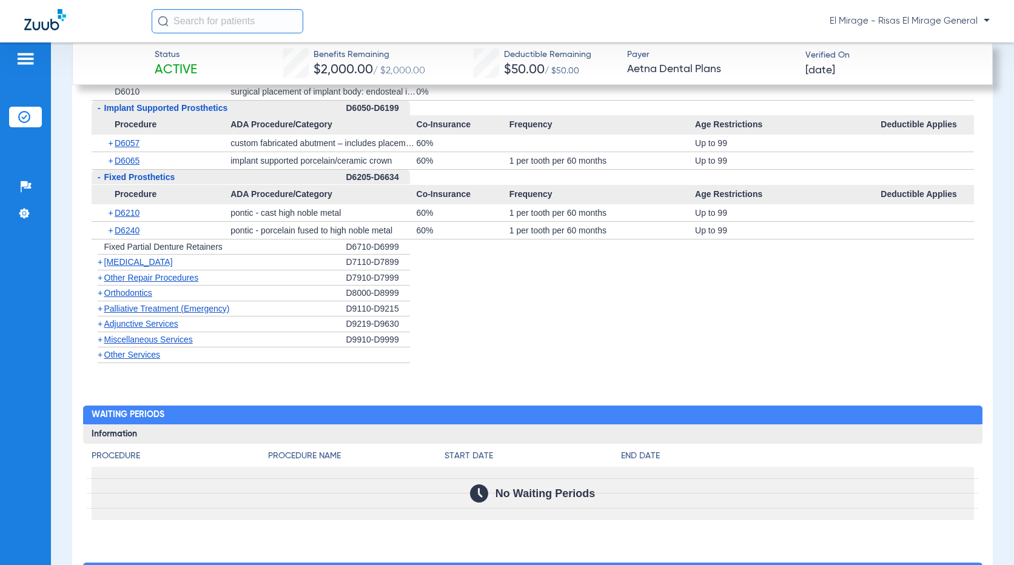
click at [131, 267] on span "[MEDICAL_DATA]" at bounding box center [138, 262] width 69 height 10
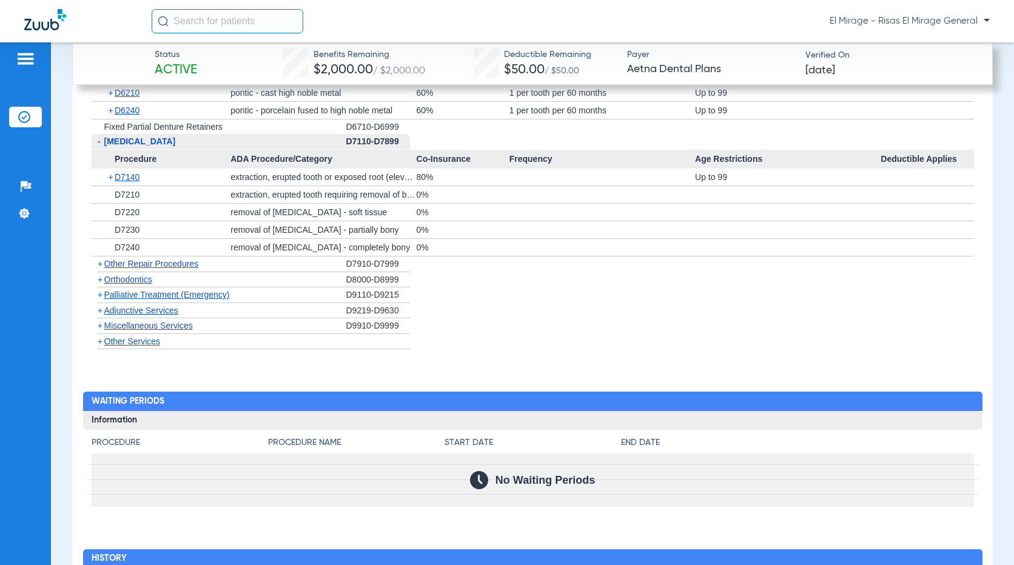
scroll to position [2730, 0]
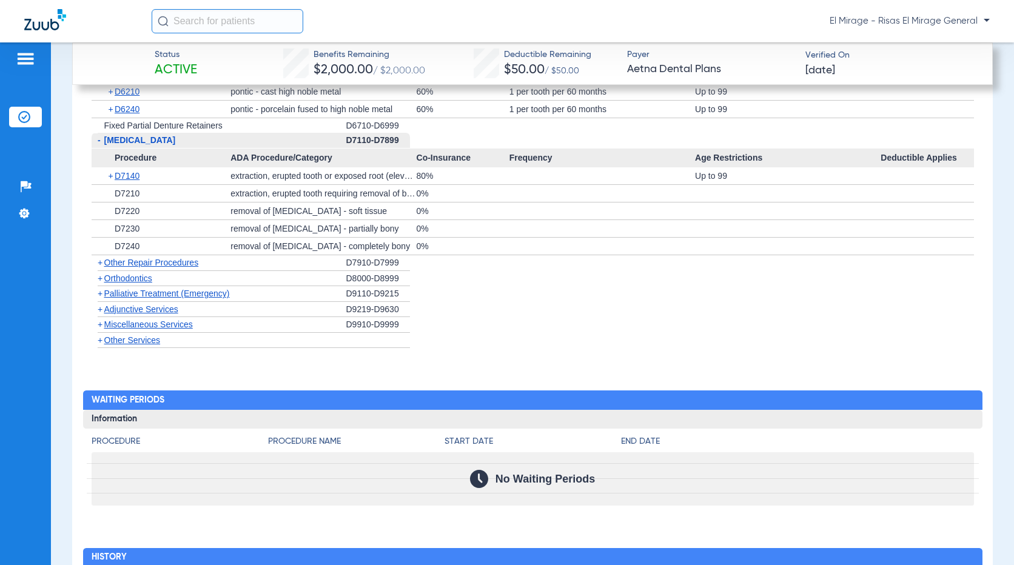
click at [149, 268] on span "Other Repair Procedures" at bounding box center [151, 263] width 95 height 10
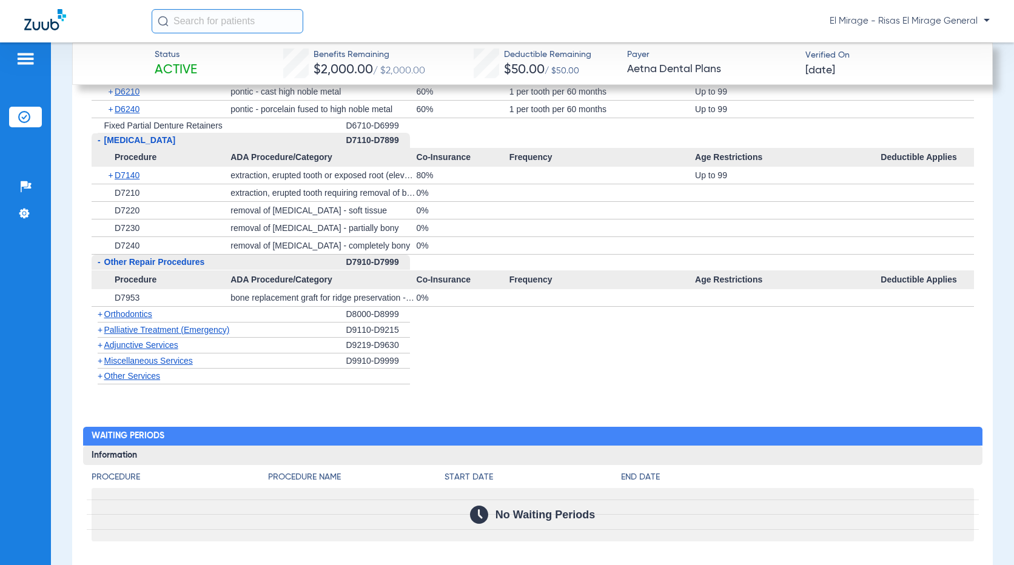
click at [127, 319] on span "Orthodontics" at bounding box center [128, 314] width 48 height 10
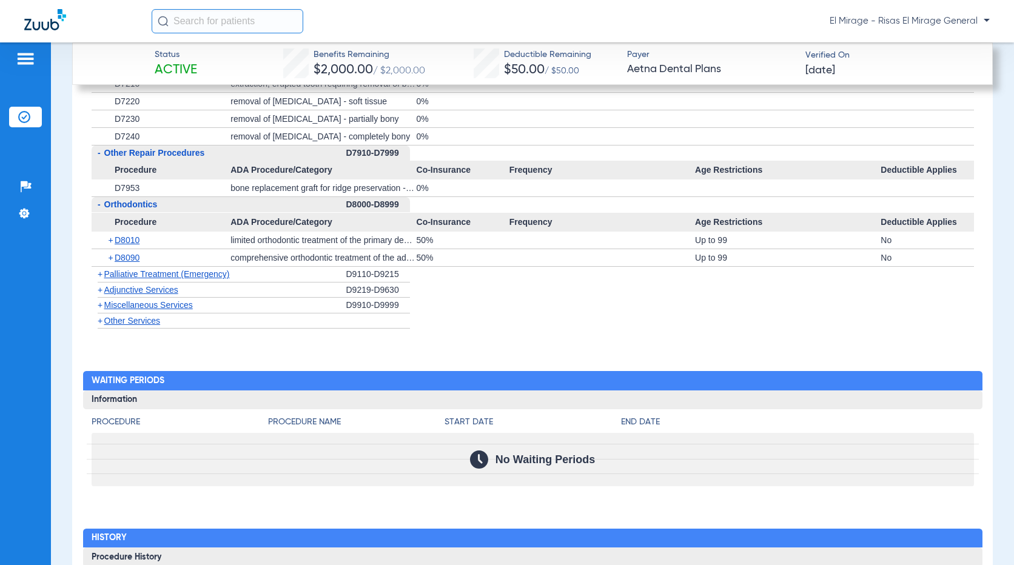
scroll to position [2852, 0]
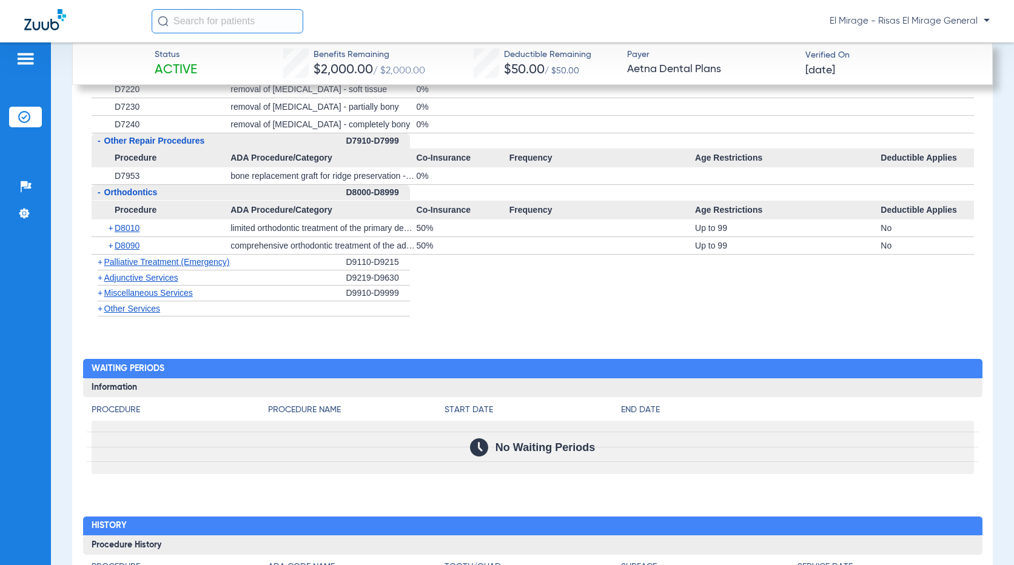
click at [161, 267] on span "Palliative Treatment (Emergency)" at bounding box center [167, 262] width 126 height 10
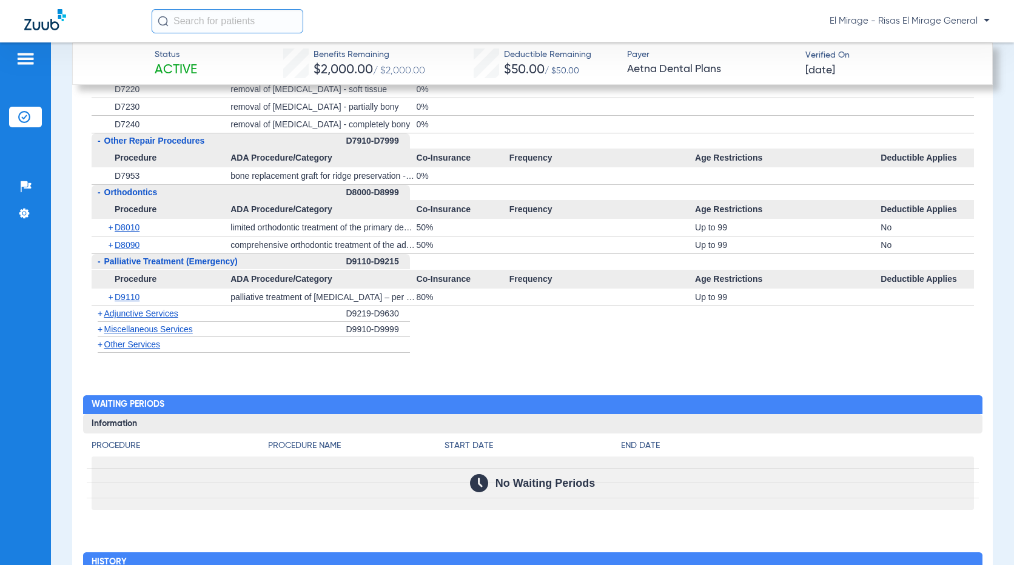
scroll to position [2973, 0]
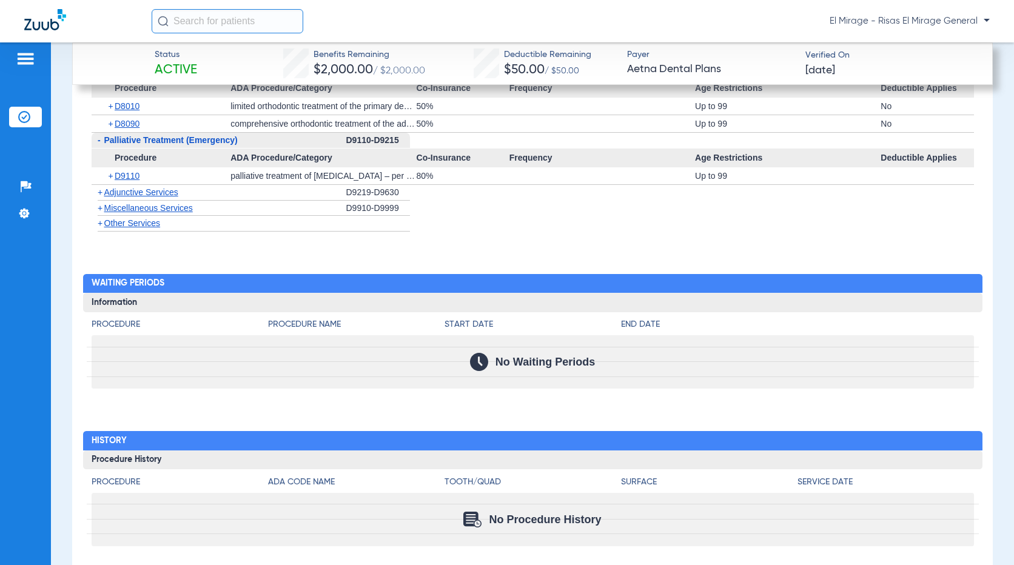
click at [137, 201] on div "+ Adjunctive Services" at bounding box center [219, 193] width 255 height 16
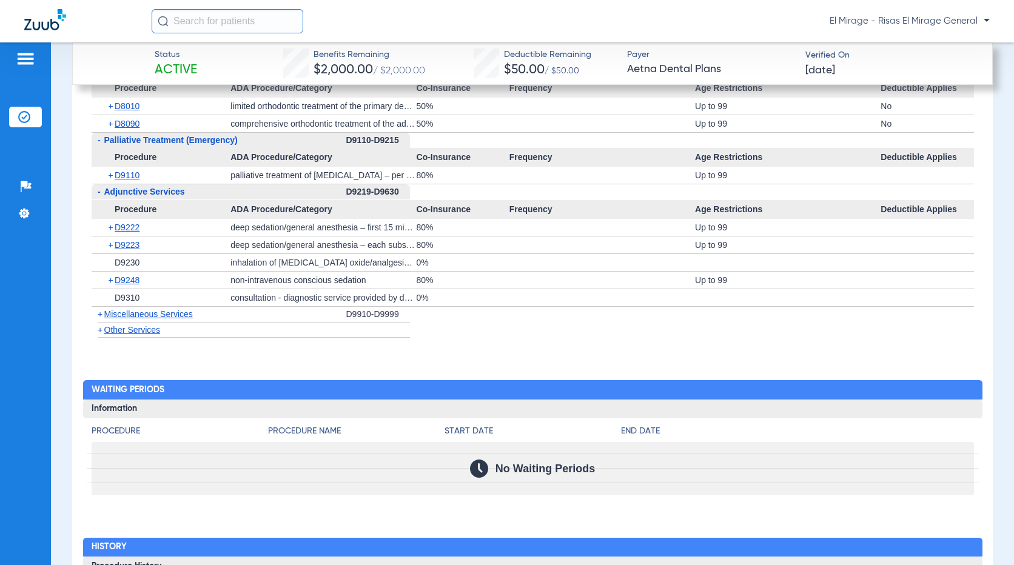
click at [123, 319] on span "Miscellaneous Services" at bounding box center [148, 314] width 89 height 10
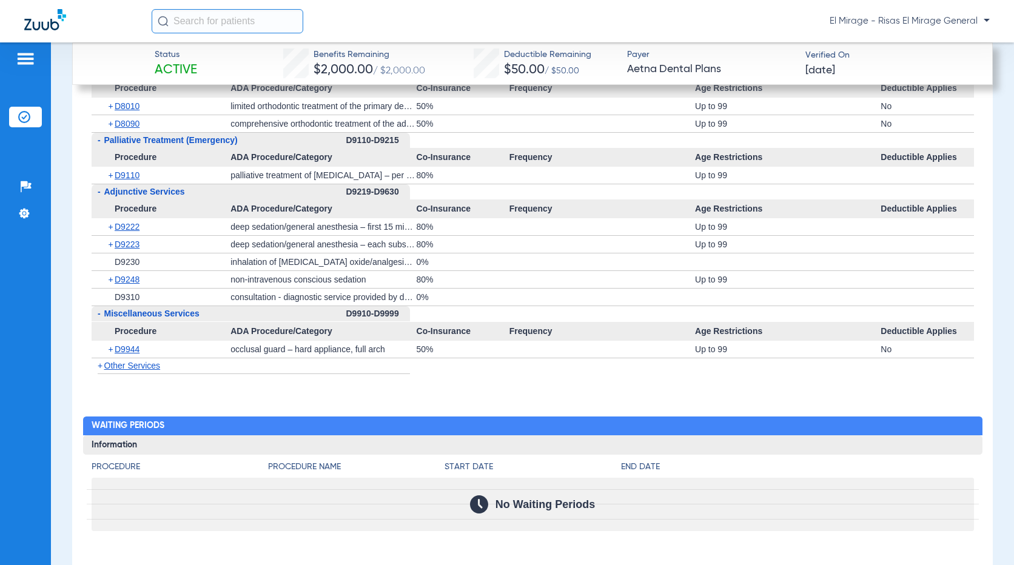
click at [123, 371] on span "Other Services" at bounding box center [132, 366] width 56 height 10
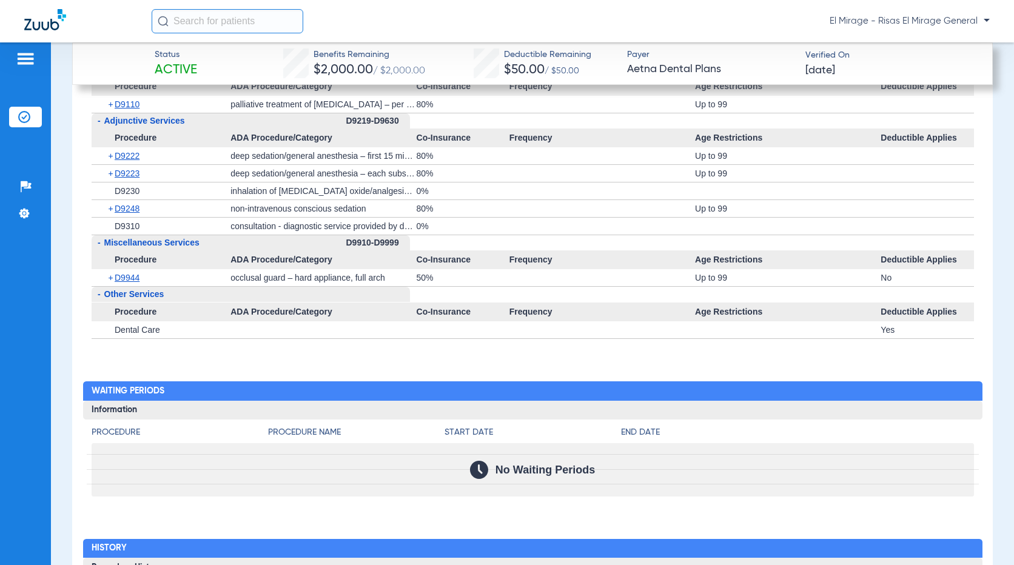
scroll to position [3155, 0]
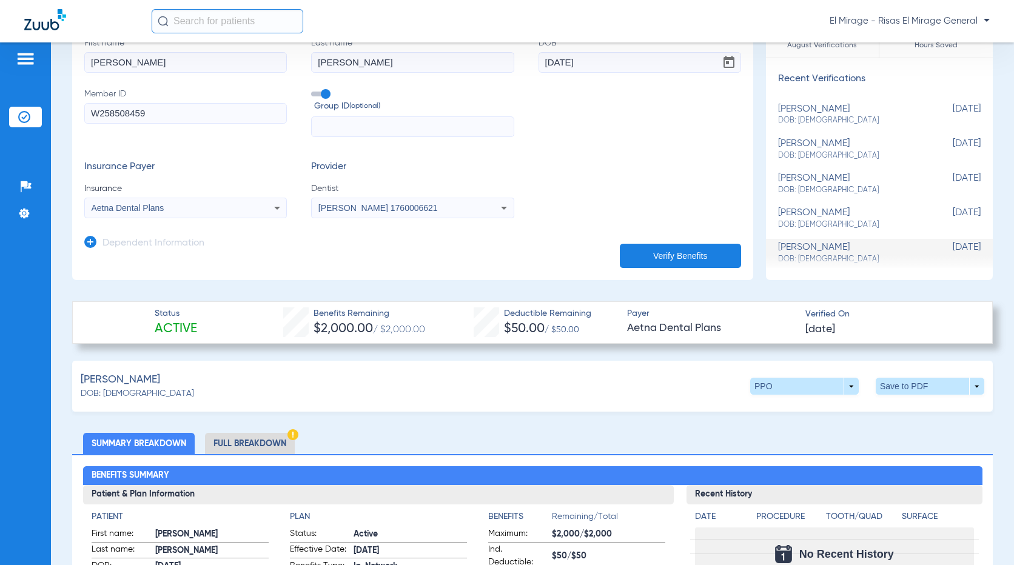
scroll to position [243, 0]
